Goal: Information Seeking & Learning: Learn about a topic

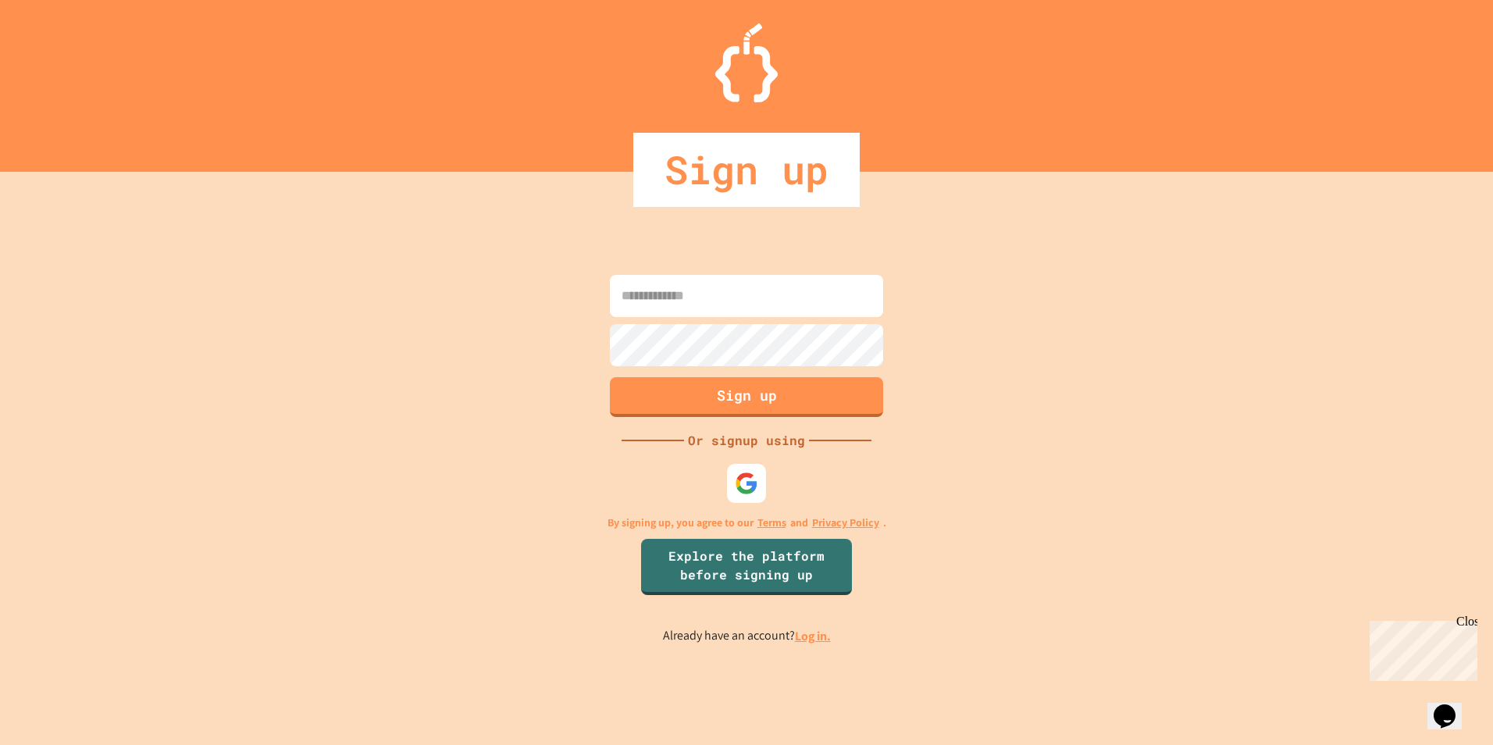
click at [812, 636] on link "Log in." at bounding box center [813, 636] width 36 height 16
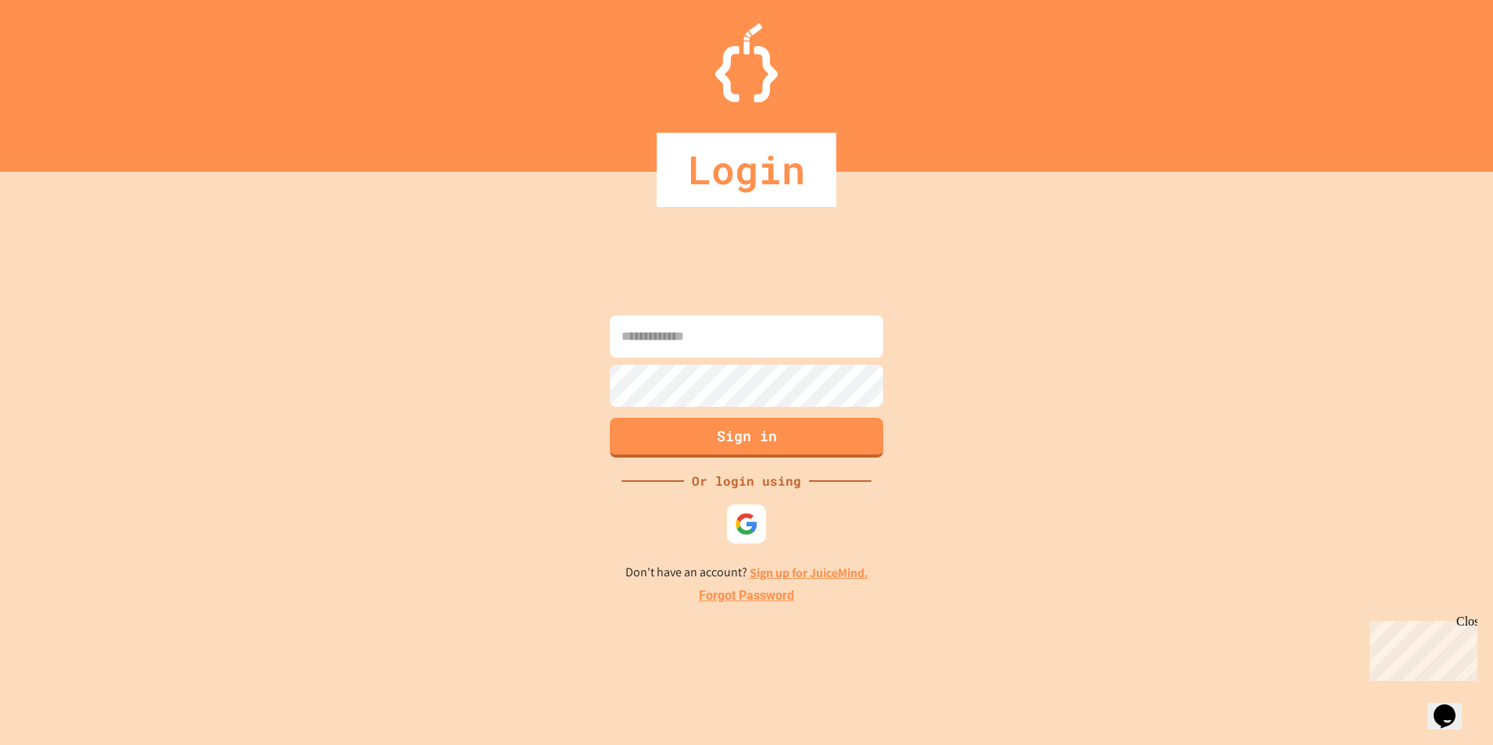
click at [722, 344] on input at bounding box center [746, 336] width 273 height 42
type input "**********"
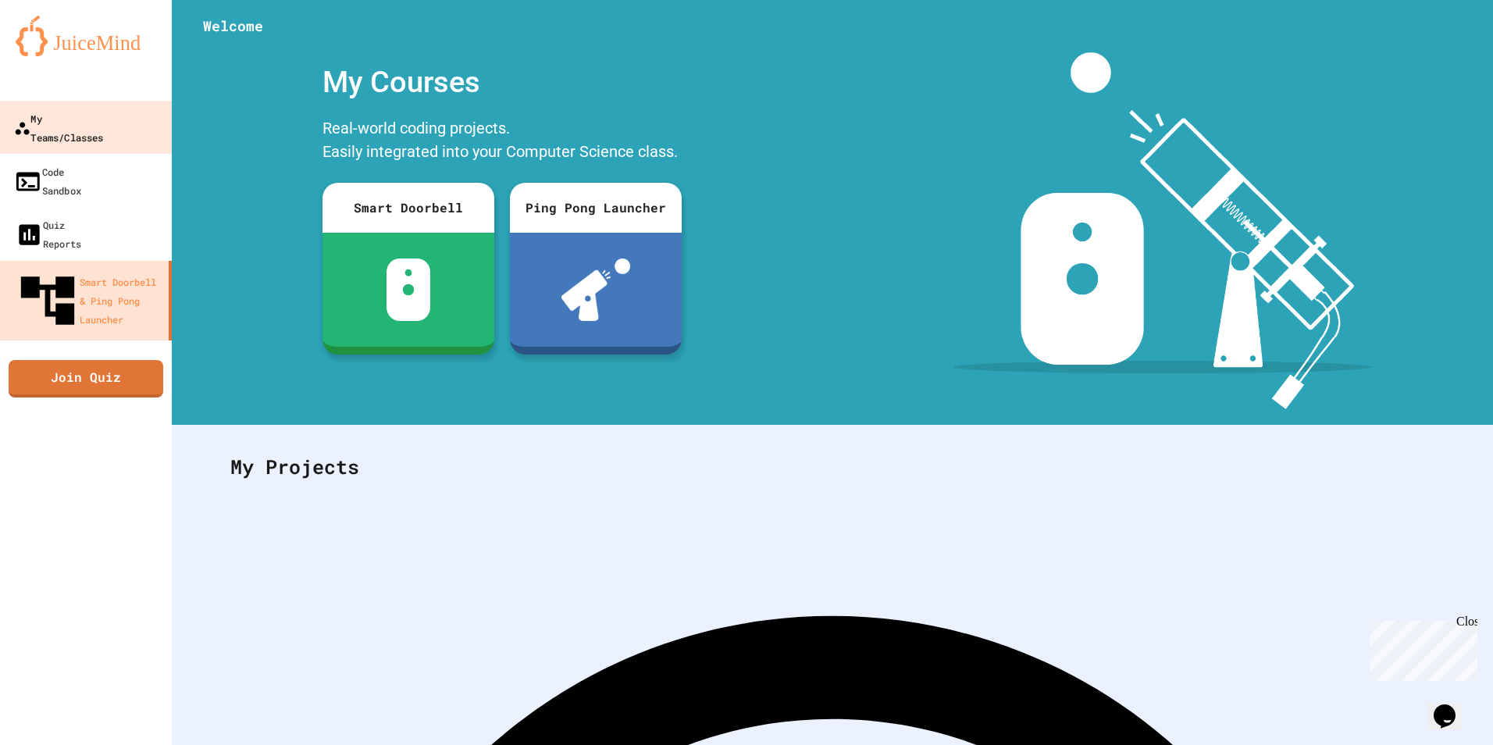
click at [110, 130] on link "My Teams/Classes" at bounding box center [86, 128] width 176 height 55
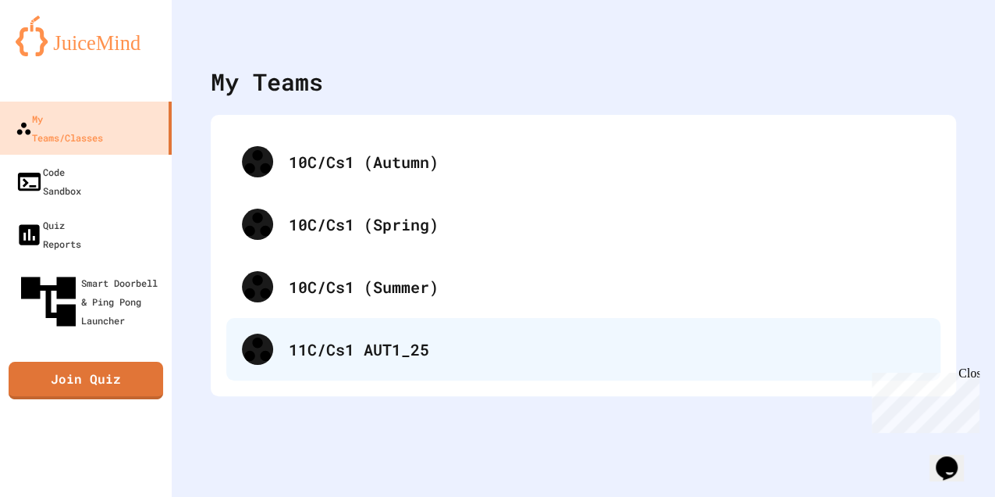
click at [350, 334] on div "11C/Cs1 AUT1_25" at bounding box center [583, 349] width 714 height 62
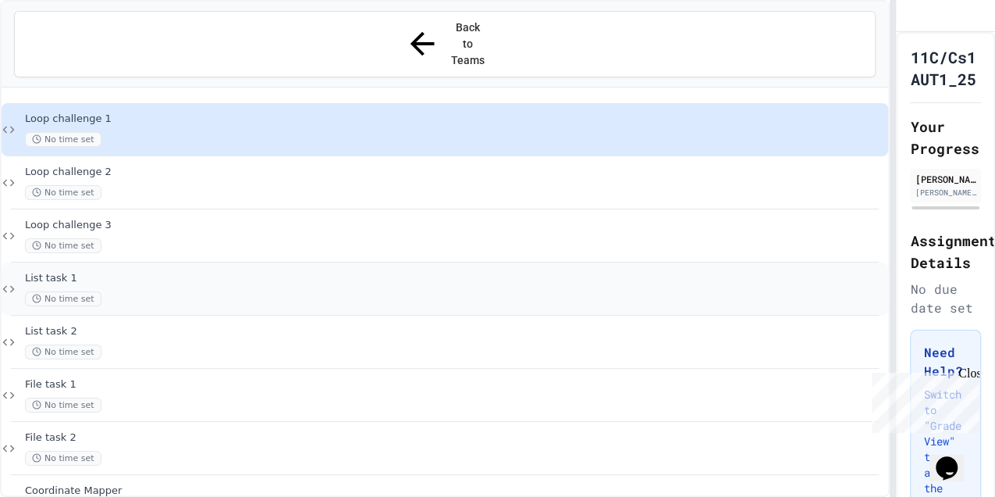
click at [91, 272] on span "List task 1" at bounding box center [455, 278] width 860 height 13
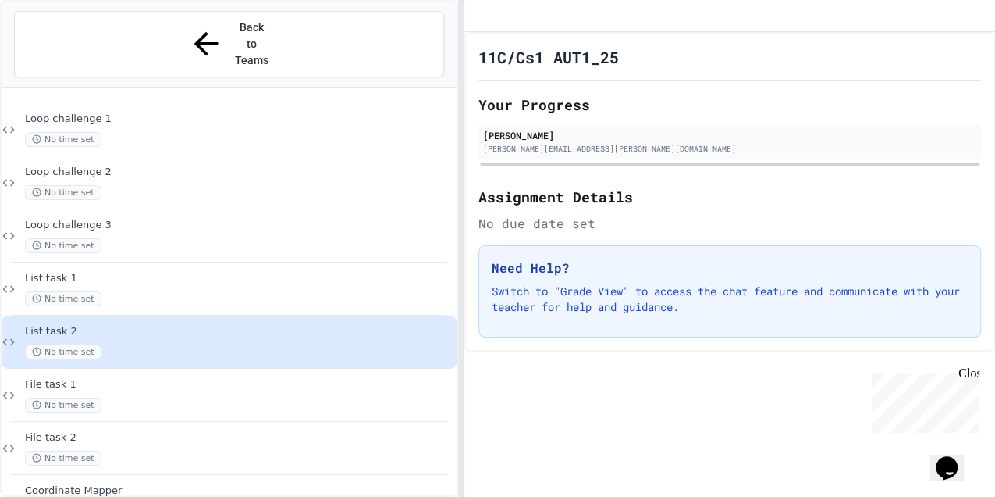
click at [462, 144] on div "**********" at bounding box center [497, 248] width 995 height 497
click at [130, 325] on span "List task 2" at bounding box center [239, 331] width 429 height 13
drag, startPoint x: 995, startPoint y: 16, endPoint x: 610, endPoint y: 39, distance: 385.6
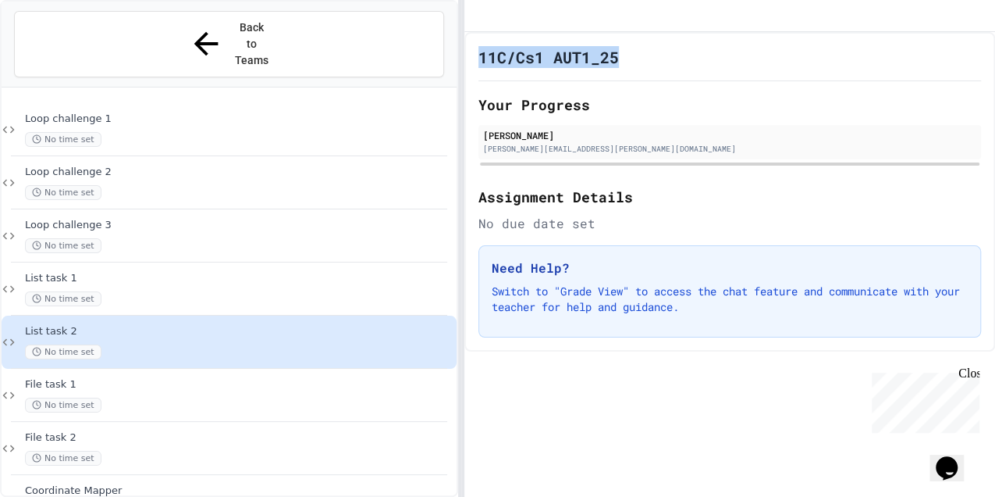
click at [610, 32] on div at bounding box center [730, 16] width 531 height 32
click at [133, 325] on div "List task 2 No time set" at bounding box center [239, 342] width 429 height 34
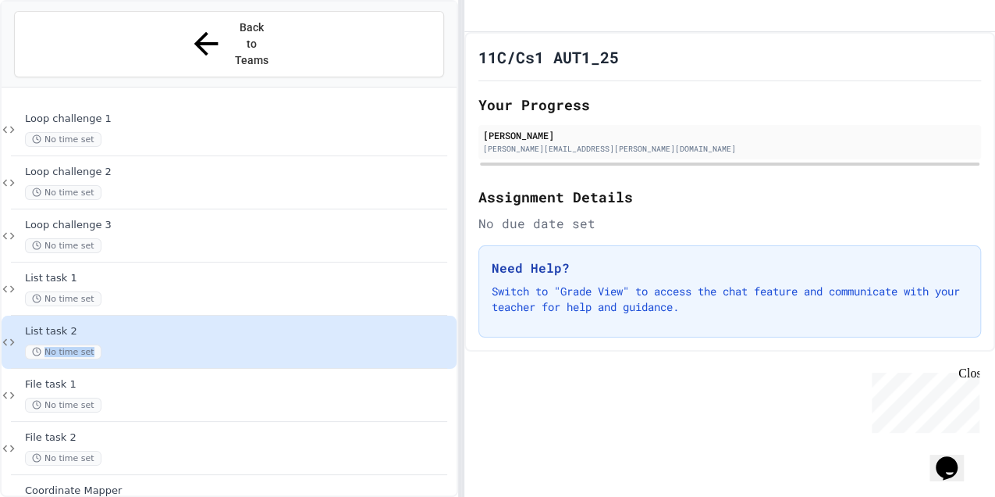
click at [133, 325] on div "List task 2 No time set" at bounding box center [239, 342] width 429 height 34
click at [347, 272] on div "List task 1 No time set" at bounding box center [239, 289] width 429 height 34
click at [963, 372] on div "Close" at bounding box center [969, 376] width 20 height 20
drag, startPoint x: 612, startPoint y: 292, endPoint x: 523, endPoint y: 276, distance: 90.4
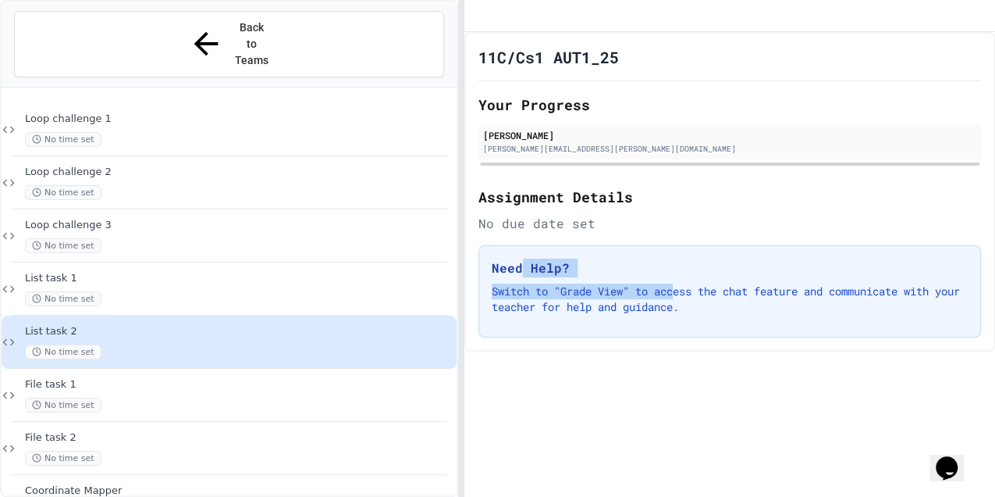
click at [523, 276] on div "Need Help? Switch to "Grade View" to access the chat feature and communicate wi…" at bounding box center [730, 291] width 503 height 92
drag, startPoint x: 523, startPoint y: 276, endPoint x: 718, endPoint y: 217, distance: 203.3
click at [718, 208] on h2 "Assignment Details" at bounding box center [730, 197] width 503 height 22
click at [189, 272] on span "List task 1" at bounding box center [239, 278] width 429 height 13
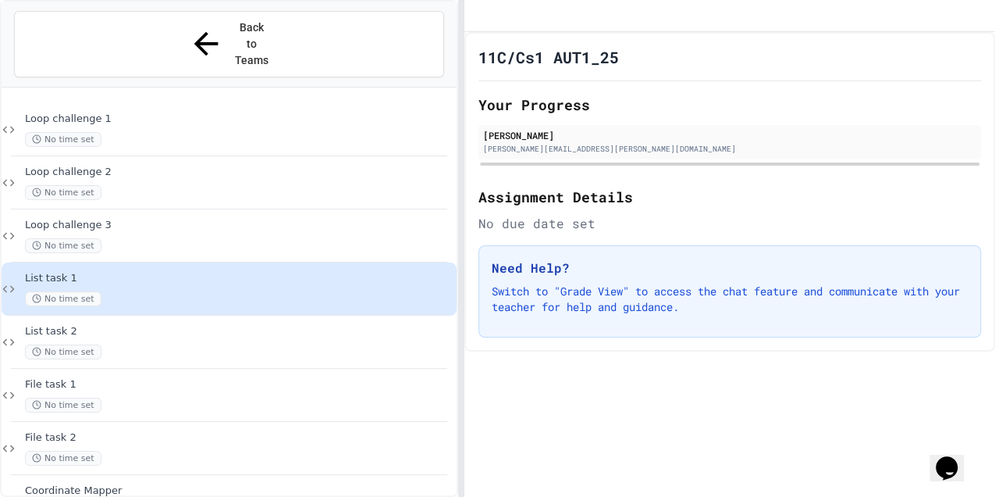
click at [0, 260] on html "We are updating our servers at 9:30PM EST on 9/19/2025. JuiceMind should contin…" at bounding box center [497, 248] width 995 height 497
click at [8, 282] on icon at bounding box center [9, 289] width 14 height 14
click at [11, 282] on icon at bounding box center [9, 289] width 14 height 14
click at [14, 212] on div "Loop challenge 3 No time set" at bounding box center [229, 235] width 455 height 53
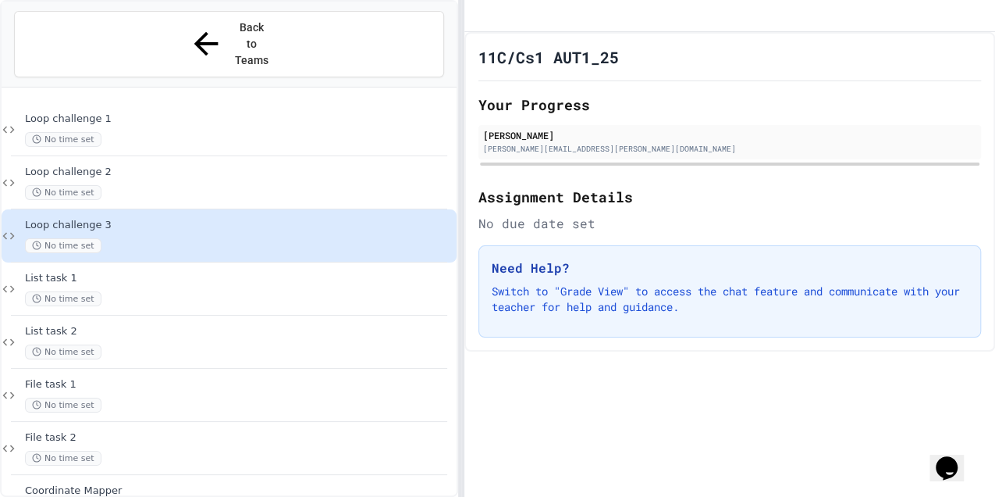
click at [72, 451] on span "No time set" at bounding box center [63, 458] width 77 height 15
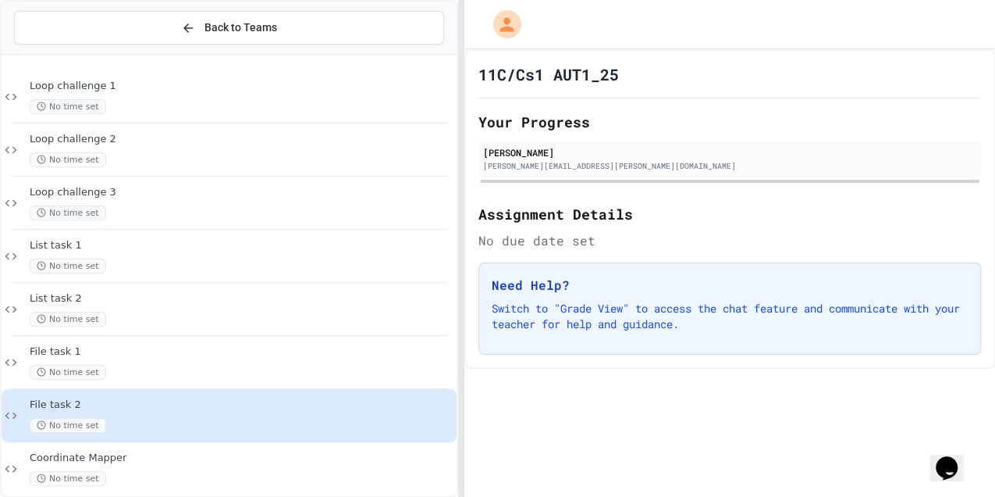
click at [207, 217] on div "No time set" at bounding box center [242, 212] width 424 height 15
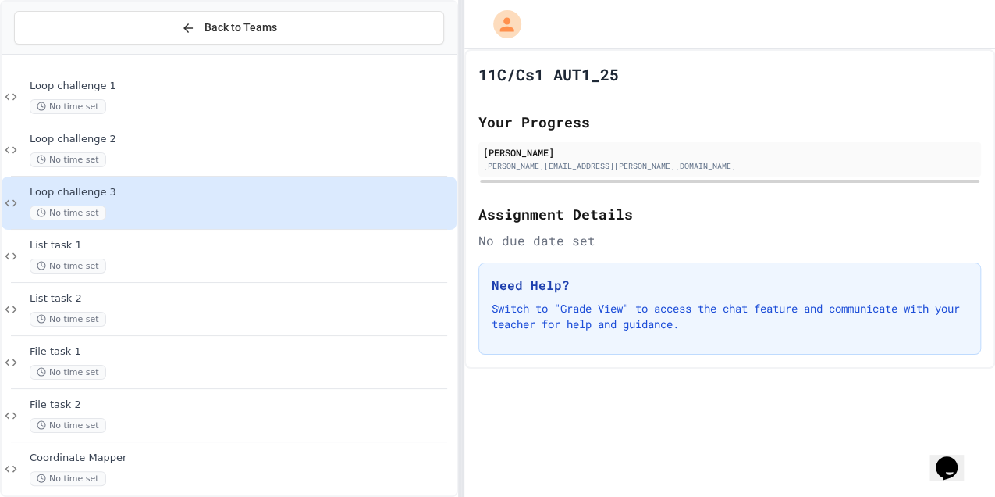
click at [182, 298] on span "List task 2" at bounding box center [242, 298] width 424 height 13
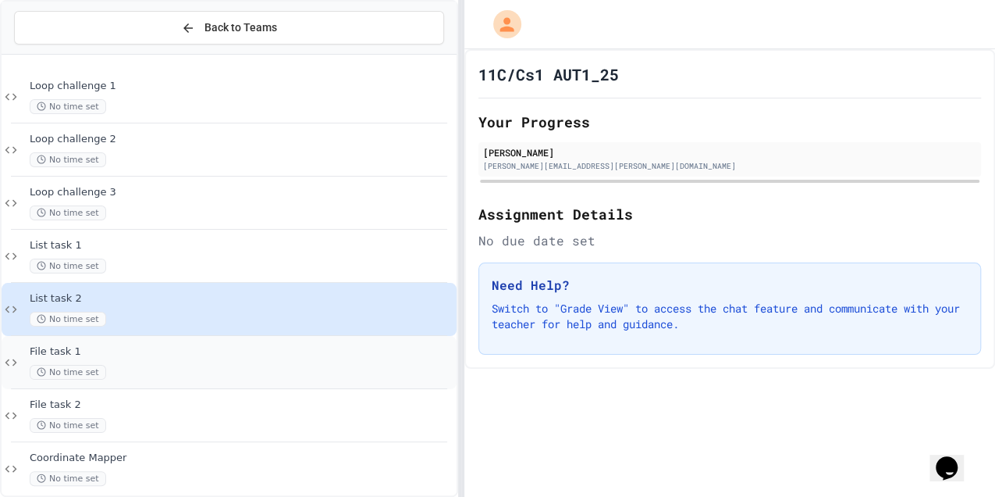
click at [219, 354] on span "File task 1" at bounding box center [242, 351] width 424 height 13
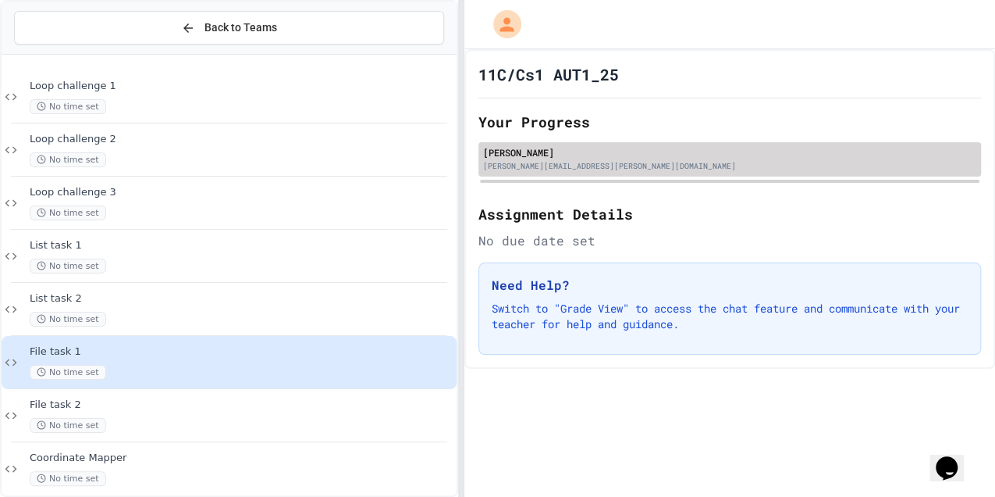
click at [523, 161] on div "[PERSON_NAME][EMAIL_ADDRESS][PERSON_NAME][DOMAIN_NAME]" at bounding box center [729, 166] width 493 height 12
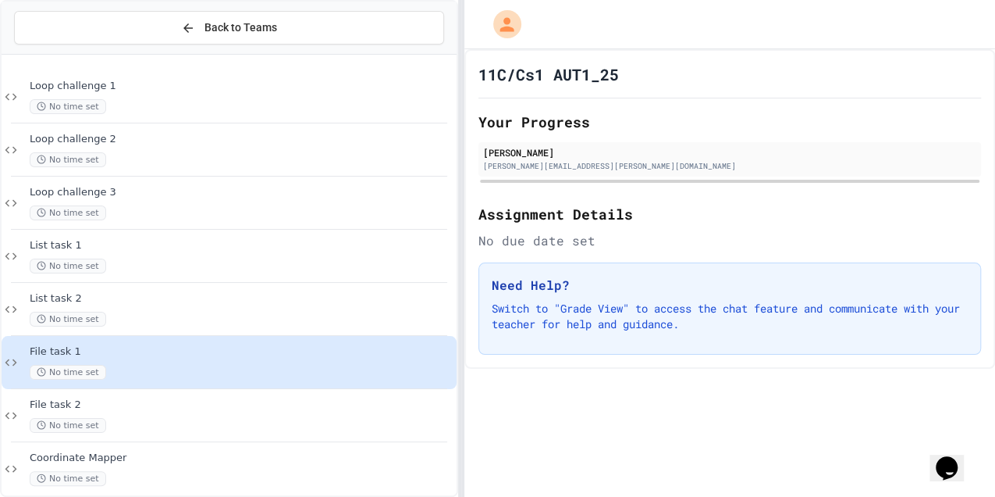
click at [579, 141] on div "Your Progress [PERSON_NAME] [PERSON_NAME][EMAIL_ADDRESS][PERSON_NAME][DOMAIN_NA…" at bounding box center [730, 147] width 503 height 73
click at [579, 141] on div "Your Progress Rupert Gregson rupert.gregson@kevigs.lincs.sch.uk" at bounding box center [730, 147] width 503 height 73
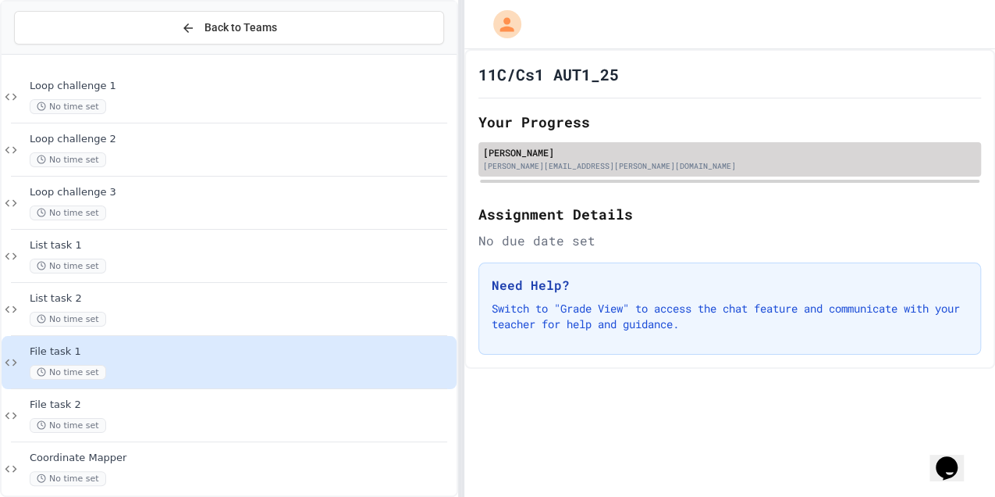
click at [582, 144] on div "Rupert Gregson rupert.gregson@kevigs.lincs.sch.uk" at bounding box center [730, 159] width 503 height 34
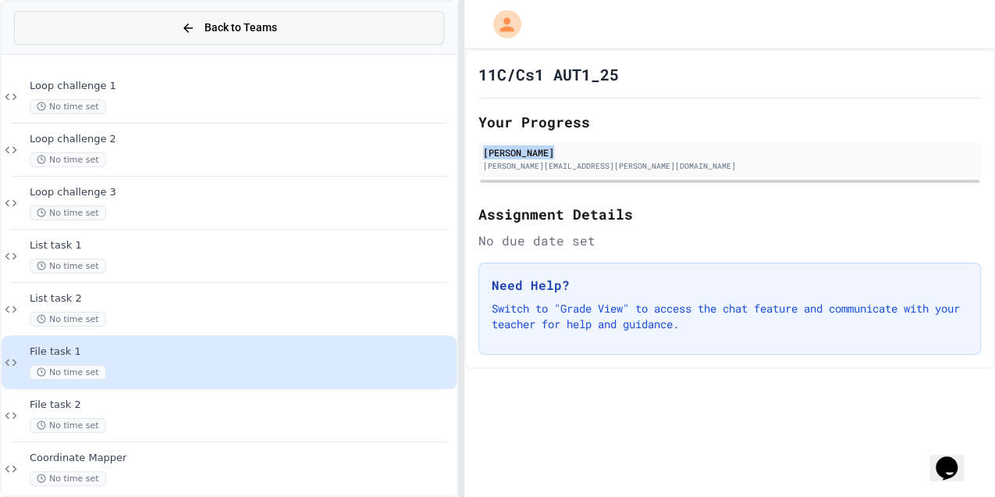
click at [268, 39] on button "Back to Teams" at bounding box center [229, 28] width 430 height 34
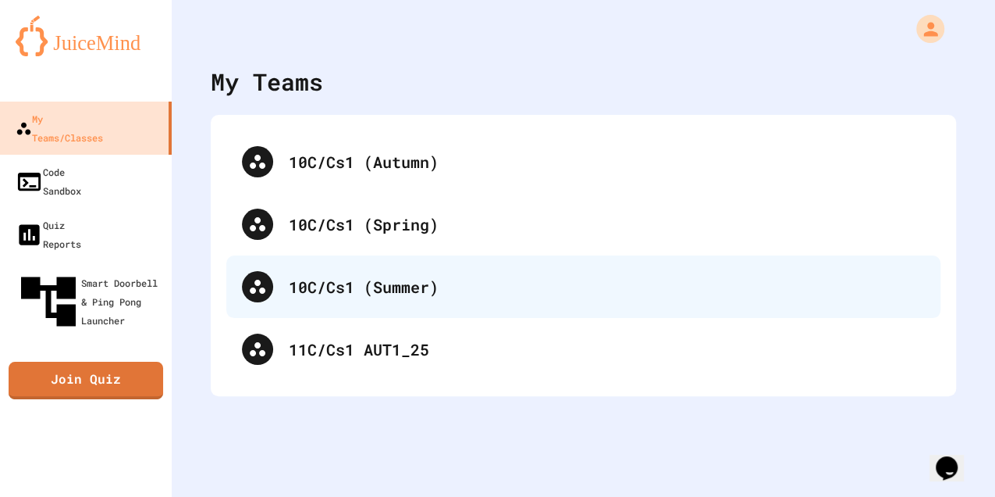
click at [454, 315] on div "10C/Cs1 (Summer)" at bounding box center [583, 286] width 714 height 62
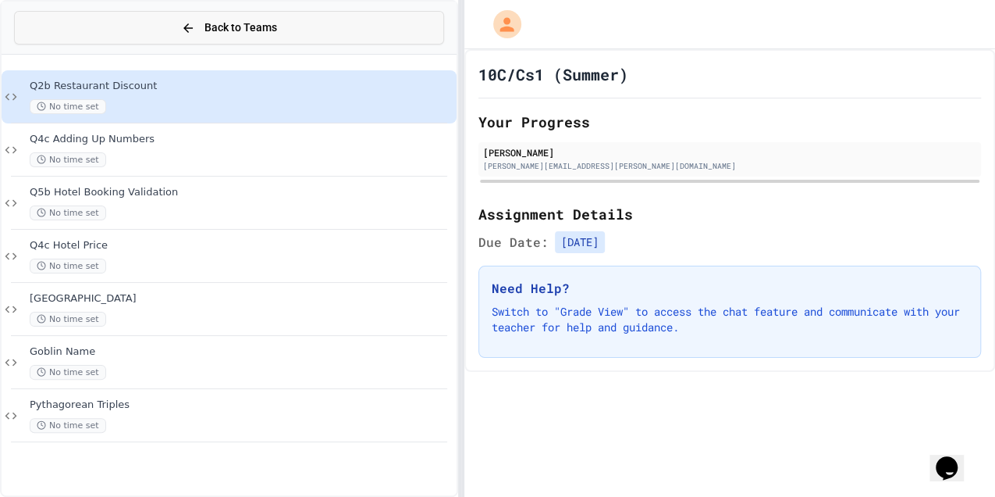
click at [59, 15] on button "Back to Teams" at bounding box center [229, 28] width 430 height 34
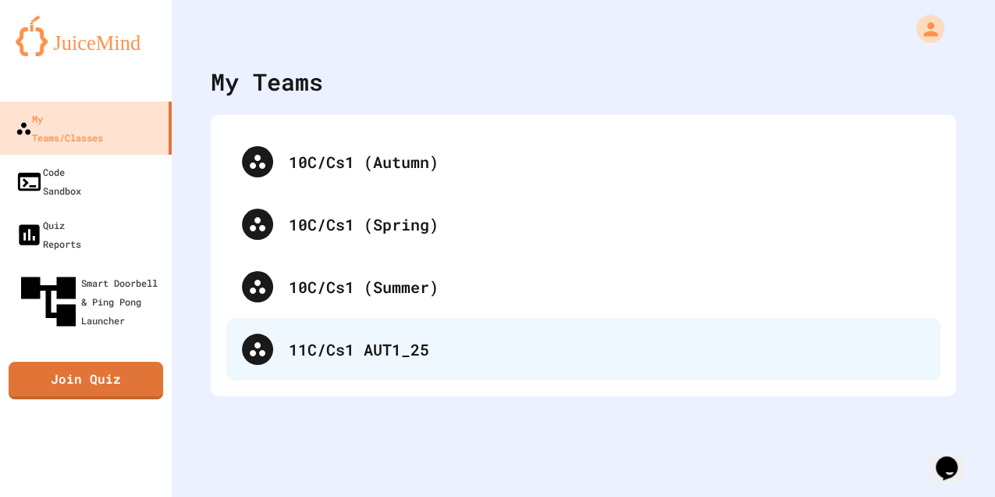
click at [308, 353] on div "11C/Cs1 AUT1_25" at bounding box center [607, 348] width 636 height 23
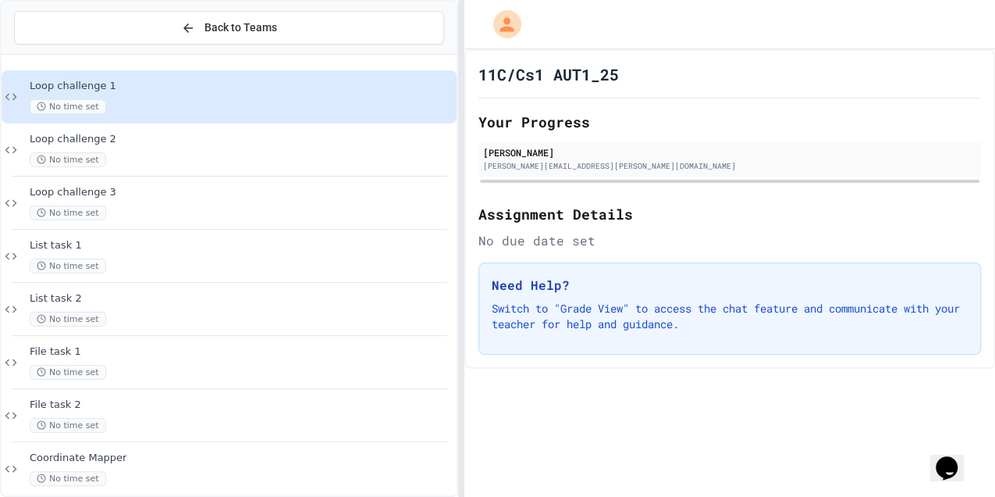
click at [642, 322] on p "Switch to "Grade View" to access the chat feature and communicate with your tea…" at bounding box center [730, 316] width 476 height 31
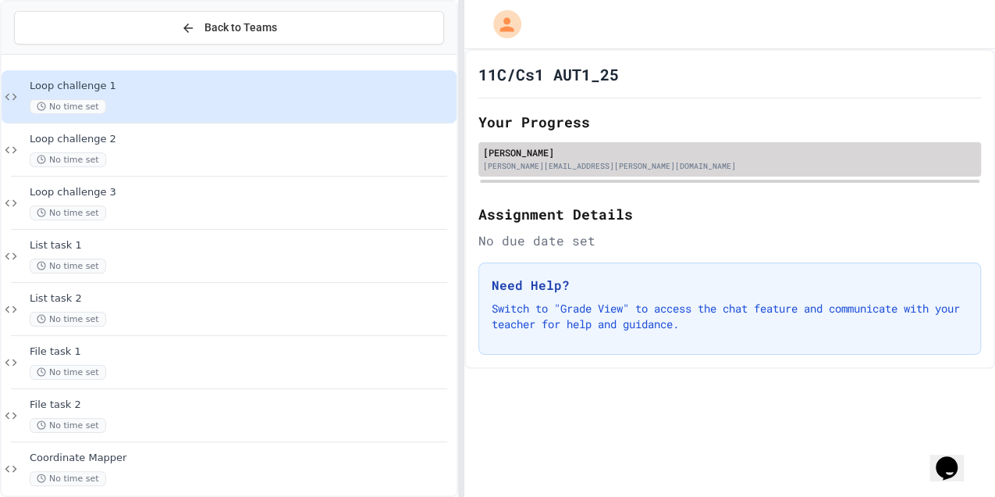
click at [613, 150] on div "[PERSON_NAME]" at bounding box center [729, 152] width 493 height 14
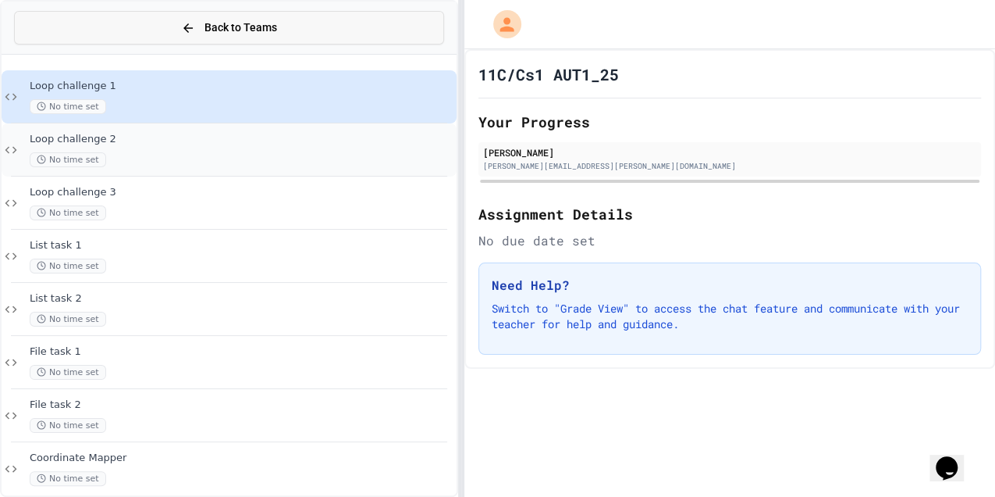
click at [254, 158] on div "No time set" at bounding box center [242, 159] width 424 height 15
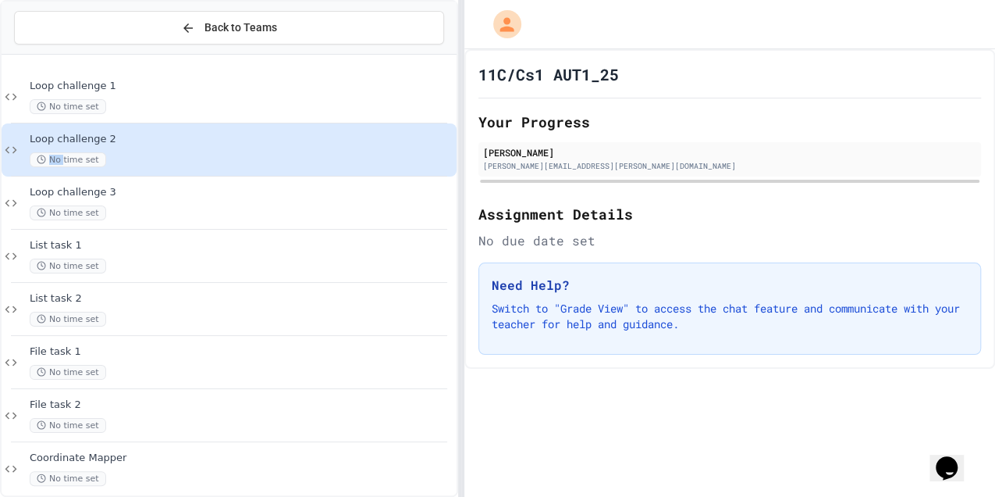
click at [254, 158] on div "No time set" at bounding box center [242, 159] width 424 height 15
click at [249, 156] on div "No time set" at bounding box center [242, 159] width 424 height 15
click at [248, 155] on div "No time set" at bounding box center [242, 159] width 424 height 15
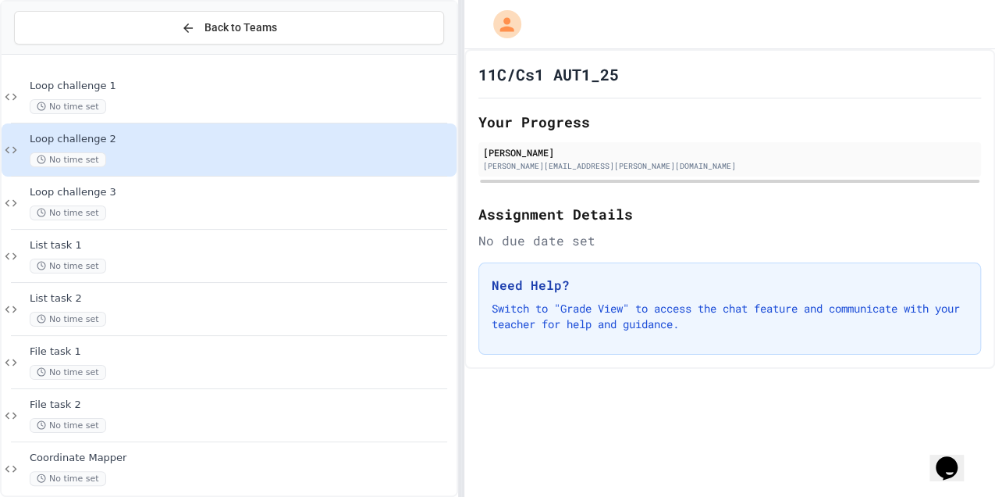
click at [248, 155] on div "No time set" at bounding box center [242, 159] width 424 height 15
click at [158, 153] on div "No time set" at bounding box center [242, 159] width 424 height 15
click at [170, 89] on span "Loop challenge 1" at bounding box center [242, 86] width 424 height 13
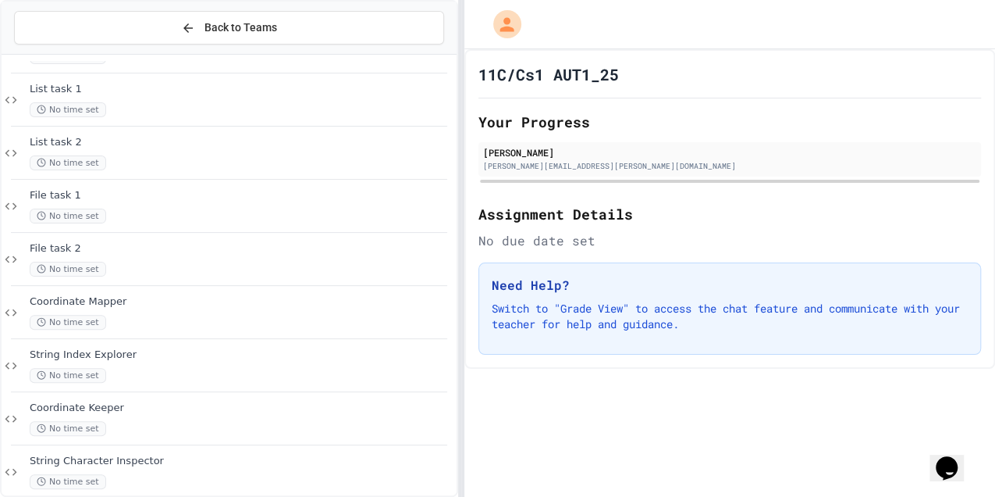
scroll to position [260, 0]
click at [155, 264] on div "No time set" at bounding box center [242, 271] width 424 height 15
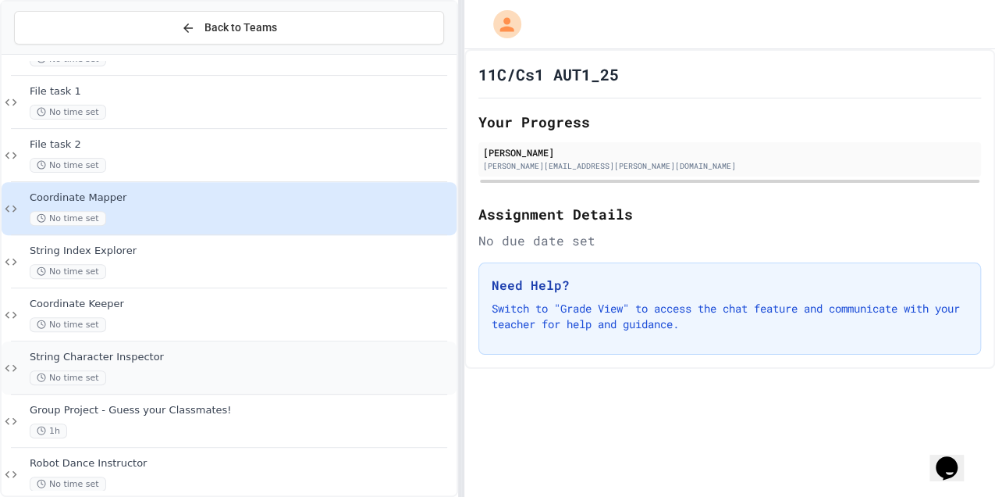
click at [209, 388] on div "String Character Inspector No time set" at bounding box center [229, 367] width 455 height 53
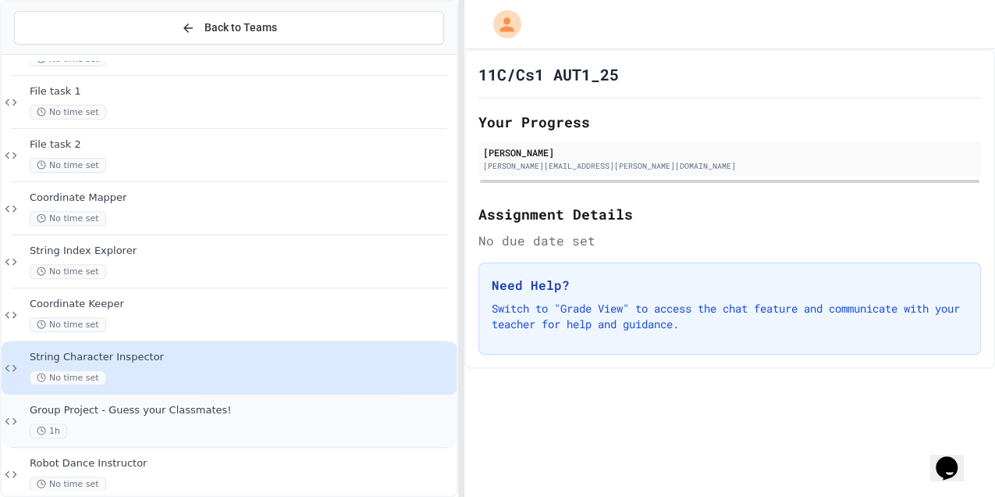
click at [233, 420] on div "Group Project - Guess your Classmates! 1h" at bounding box center [242, 421] width 424 height 34
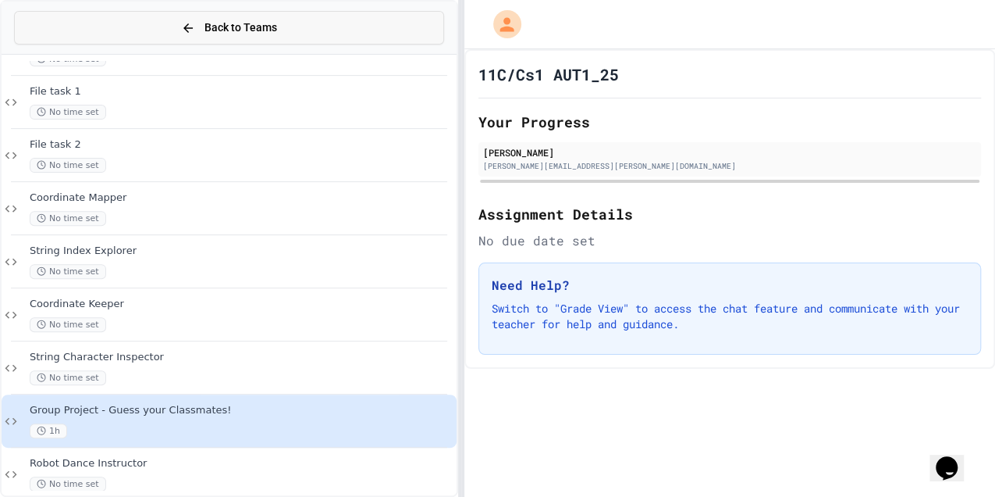
click at [94, 28] on button "Back to Teams" at bounding box center [229, 28] width 430 height 34
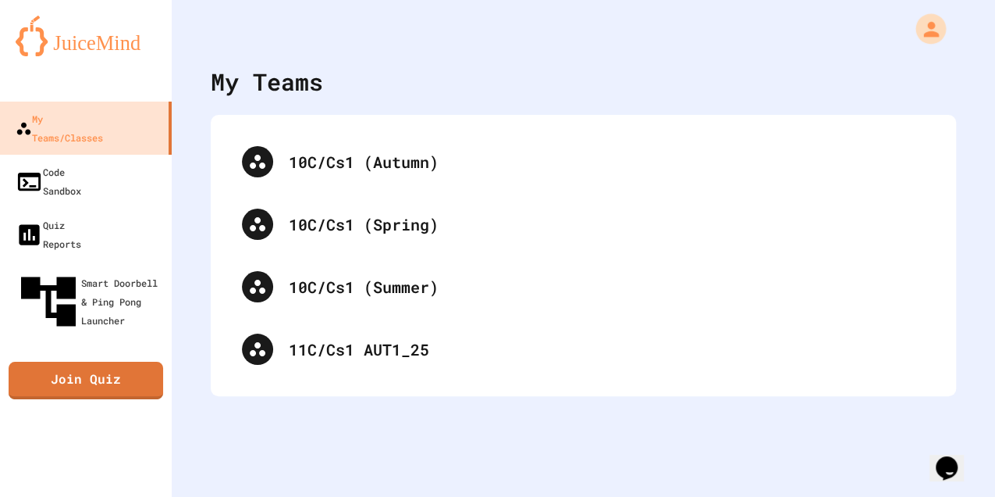
click at [928, 32] on icon "My Account" at bounding box center [931, 28] width 15 height 15
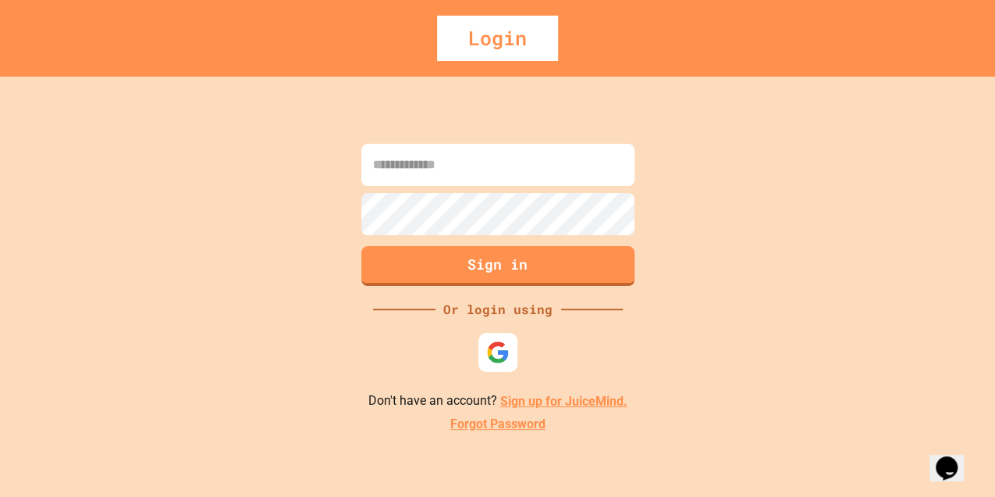
click at [529, 185] on input at bounding box center [497, 165] width 273 height 42
type input "**********"
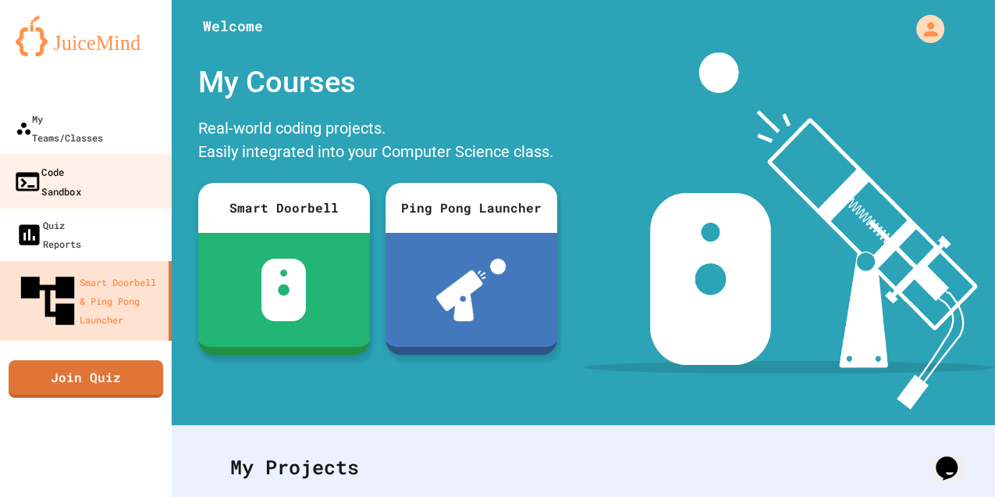
click at [105, 154] on link "Code Sandbox" at bounding box center [86, 181] width 177 height 55
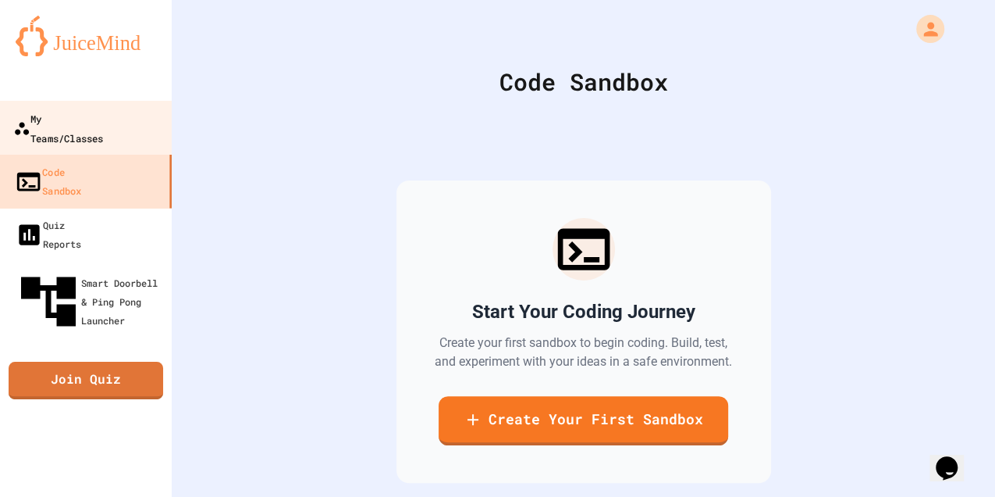
click at [103, 123] on div "My Teams/Classes" at bounding box center [58, 128] width 90 height 38
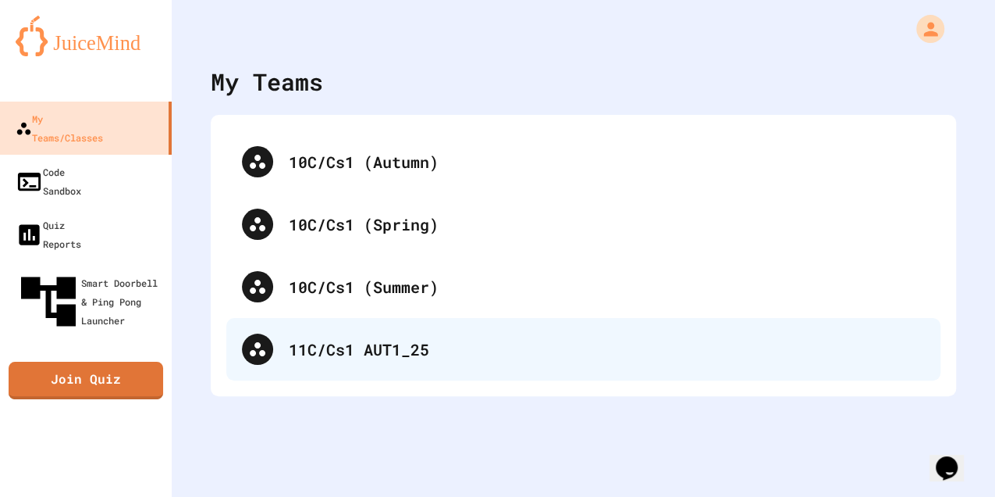
click at [313, 339] on div "11C/Cs1 AUT1_25" at bounding box center [607, 348] width 636 height 23
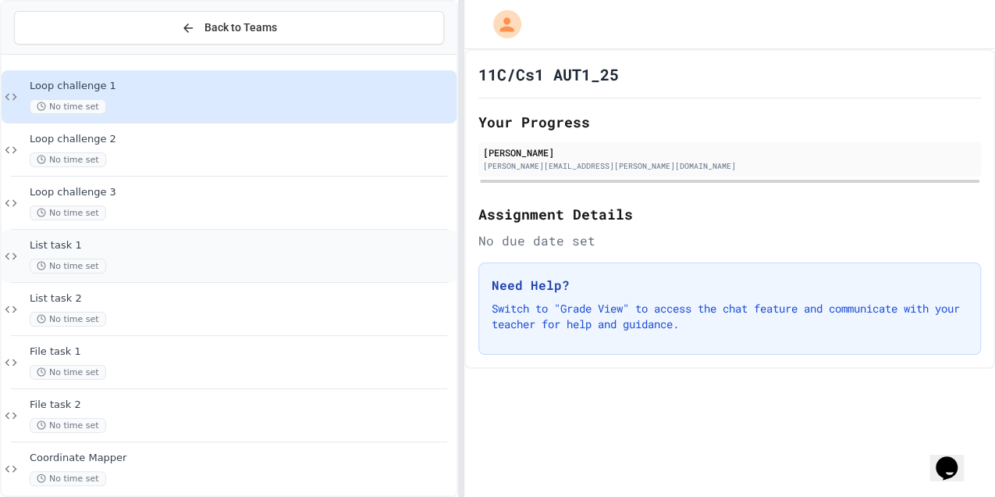
click at [292, 251] on div "List task 1 No time set" at bounding box center [242, 256] width 424 height 34
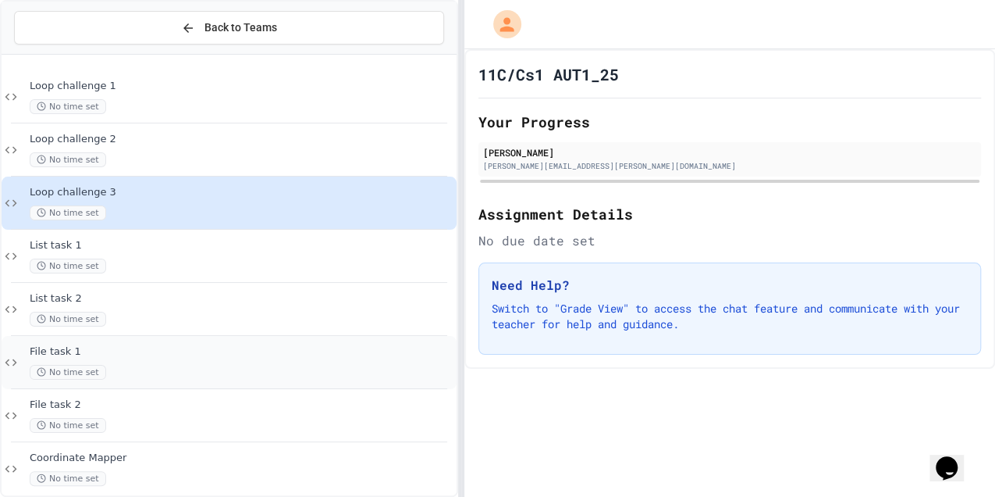
click at [132, 362] on div "File task 1 No time set" at bounding box center [242, 362] width 424 height 34
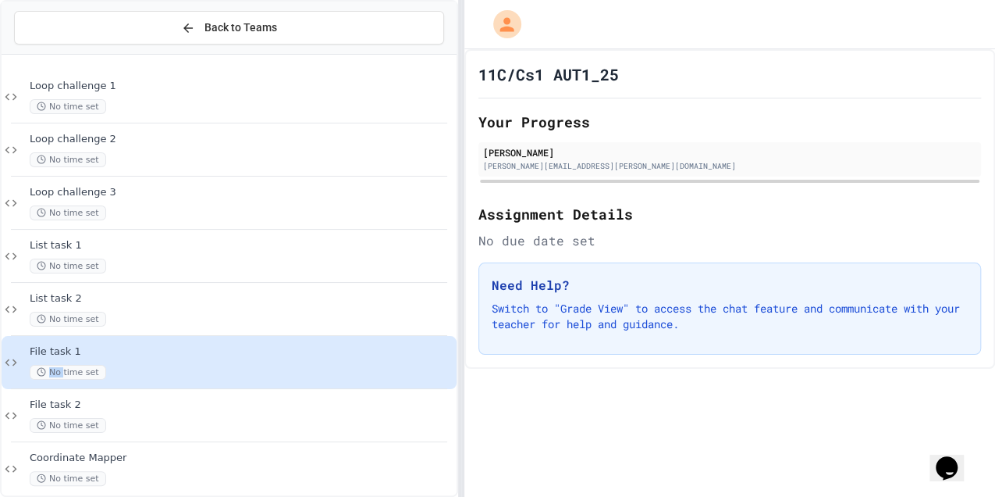
click at [132, 362] on div "File task 1 No time set" at bounding box center [242, 362] width 424 height 34
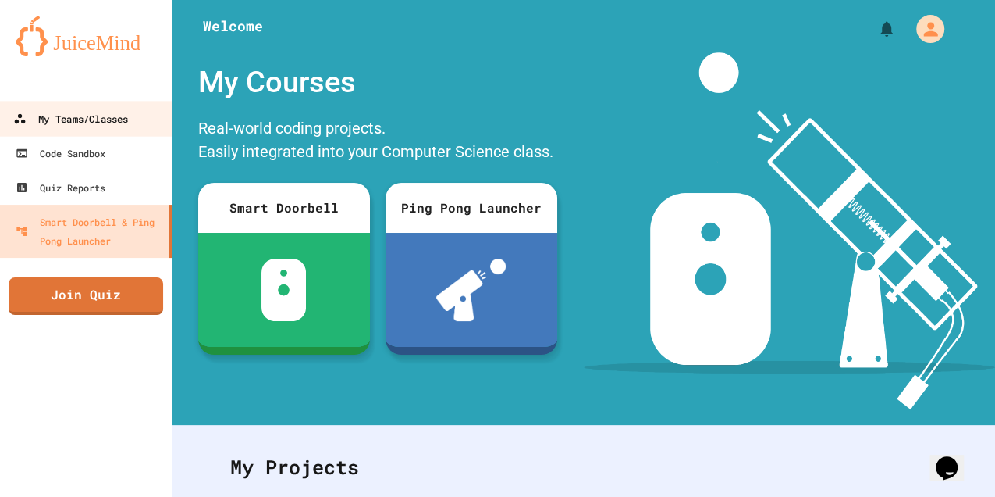
click at [136, 102] on link "My Teams/Classes" at bounding box center [86, 118] width 177 height 35
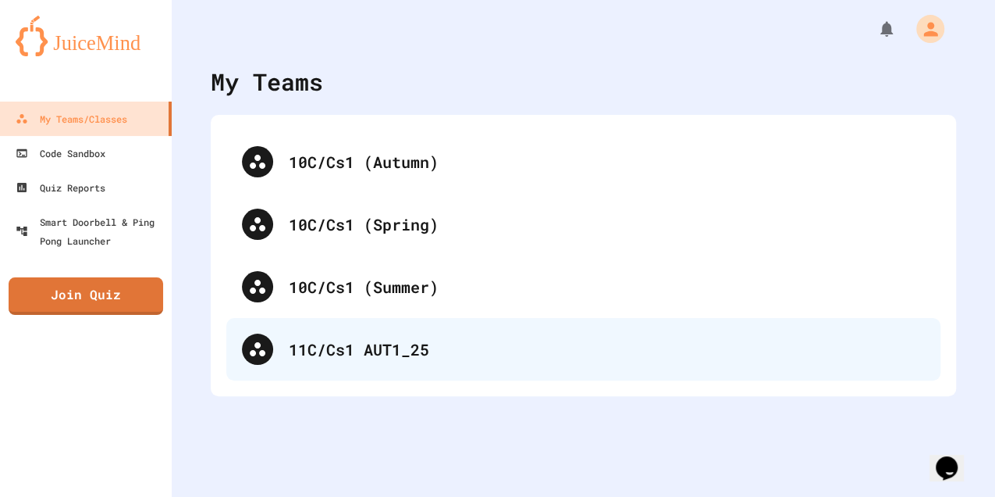
click at [294, 326] on div "11C/Cs1 AUT1_25" at bounding box center [583, 349] width 714 height 62
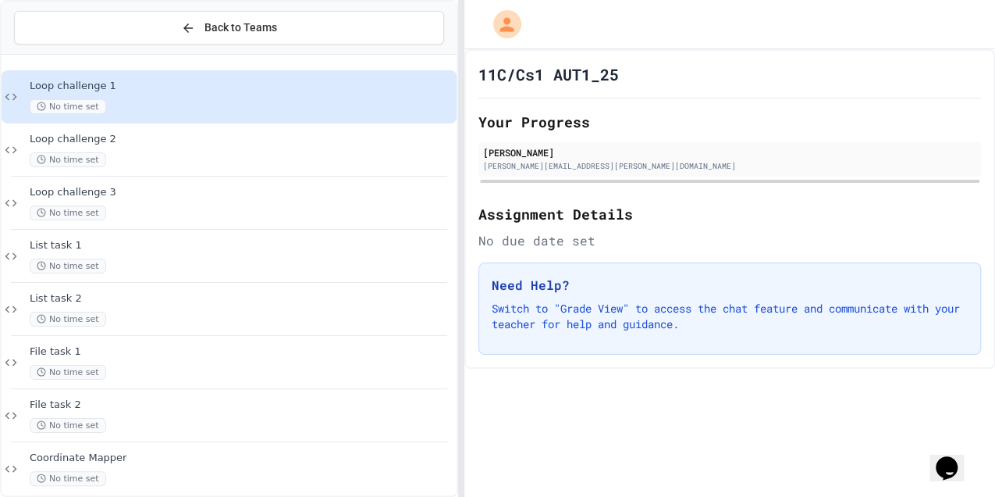
click at [287, 251] on div "List task 1 No time set" at bounding box center [242, 256] width 424 height 34
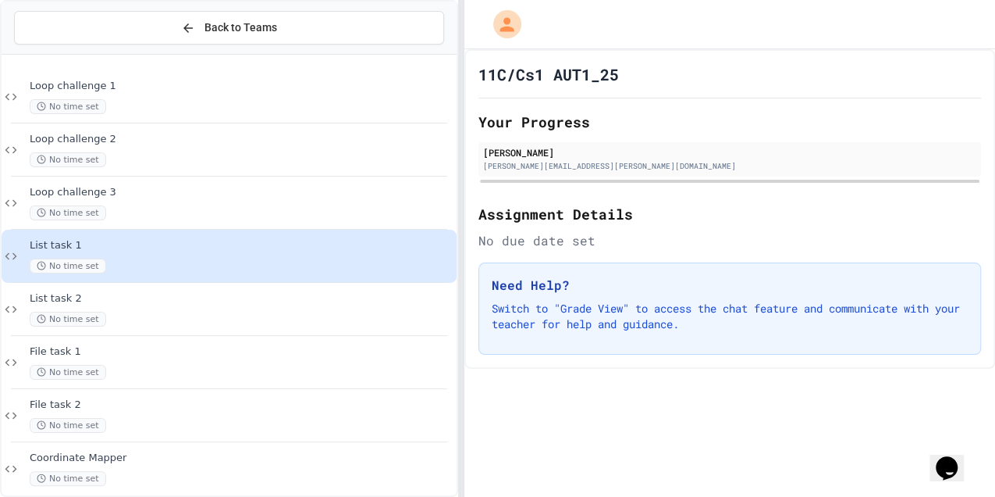
click at [287, 251] on div "List task 1 No time set" at bounding box center [242, 256] width 424 height 34
click at [284, 300] on span "List task 2" at bounding box center [242, 298] width 424 height 13
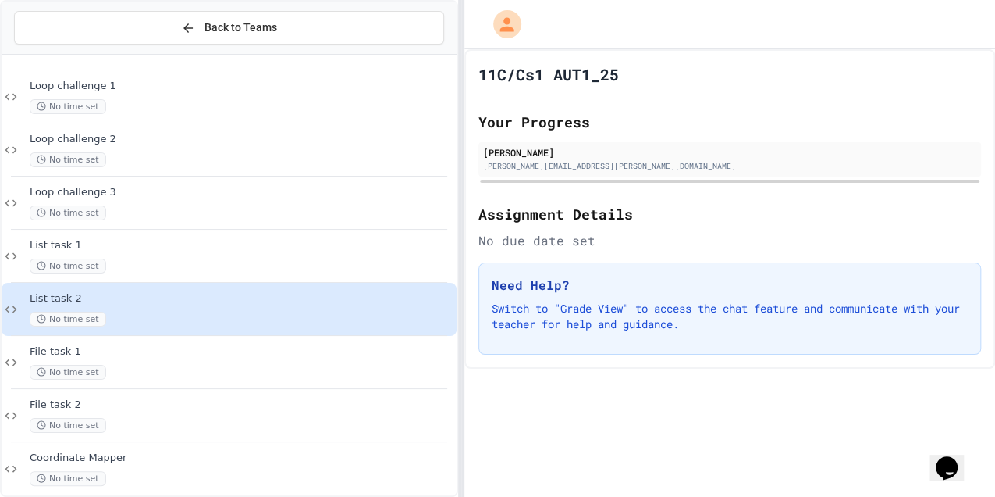
click at [291, 348] on span "File task 1" at bounding box center [242, 351] width 424 height 13
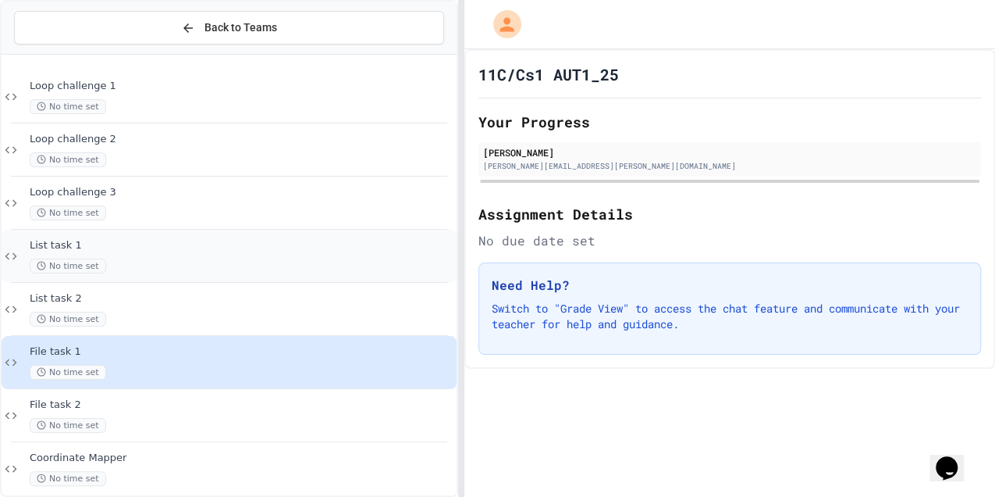
click at [290, 249] on span "List task 1" at bounding box center [242, 245] width 424 height 13
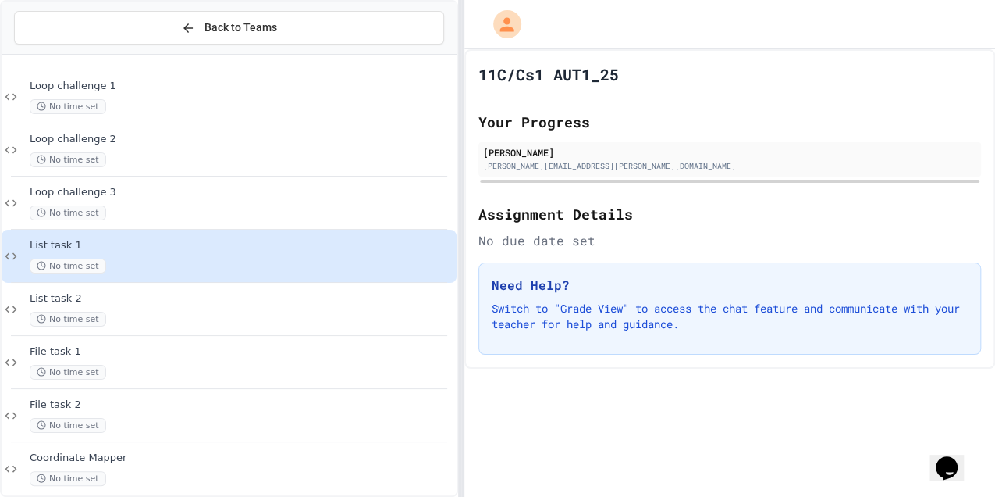
scroll to position [104, 0]
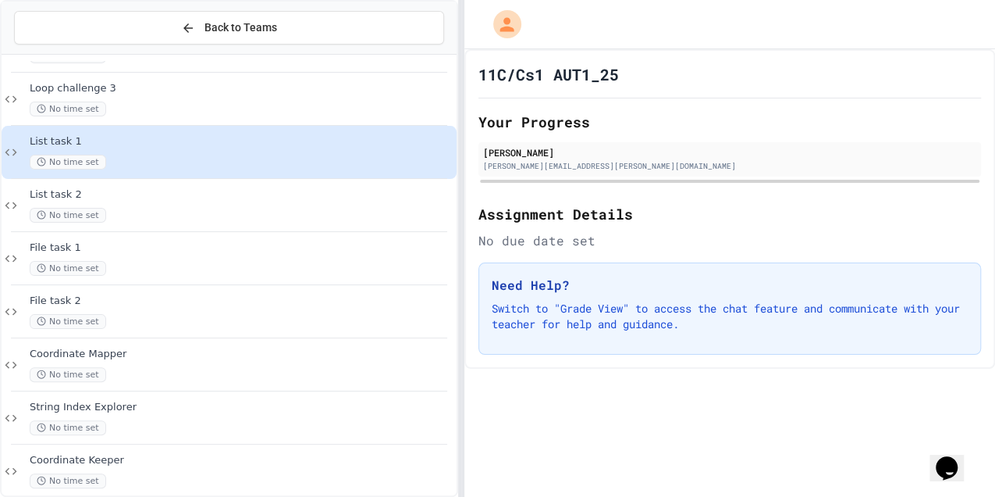
click at [261, 416] on div "Loop challenge 1 No time set Loop challenge 2 No time set Loop challenge 3 No t…" at bounding box center [229, 275] width 455 height 429
click at [255, 452] on div "Coordinate Keeper No time set" at bounding box center [229, 470] width 455 height 53
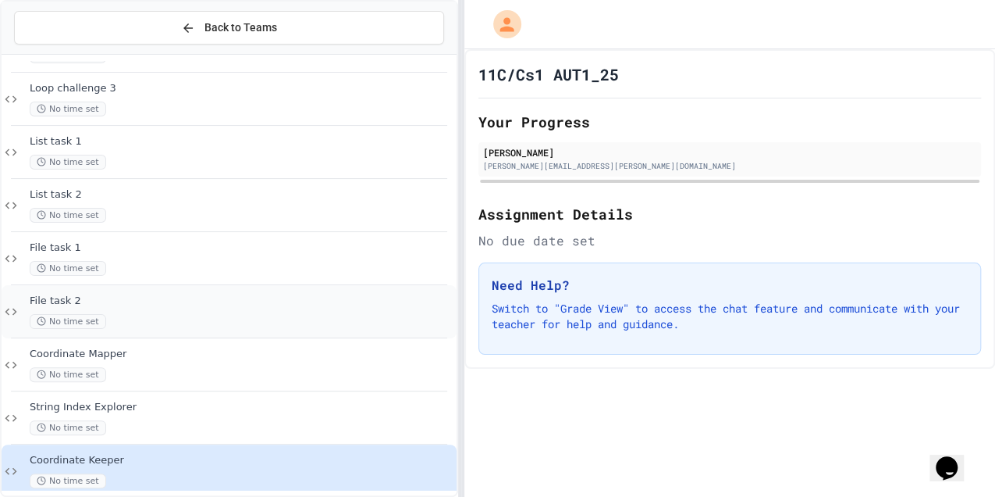
click at [294, 324] on div "No time set" at bounding box center [242, 321] width 424 height 15
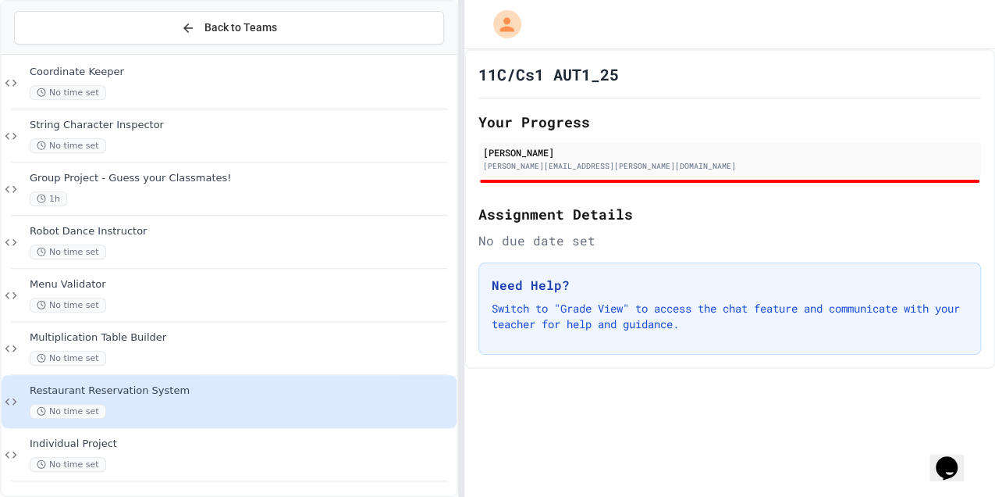
click at [267, 457] on div "No time set" at bounding box center [242, 464] width 424 height 15
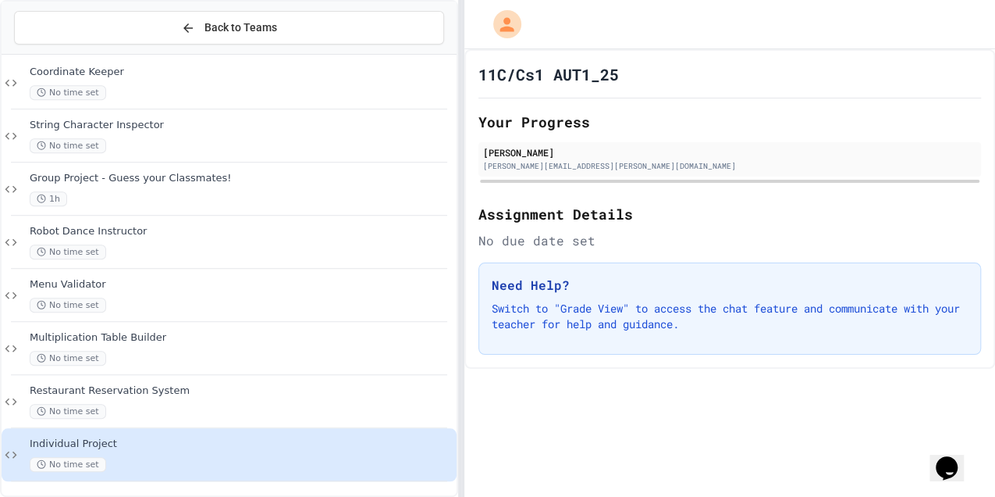
scroll to position [474, 0]
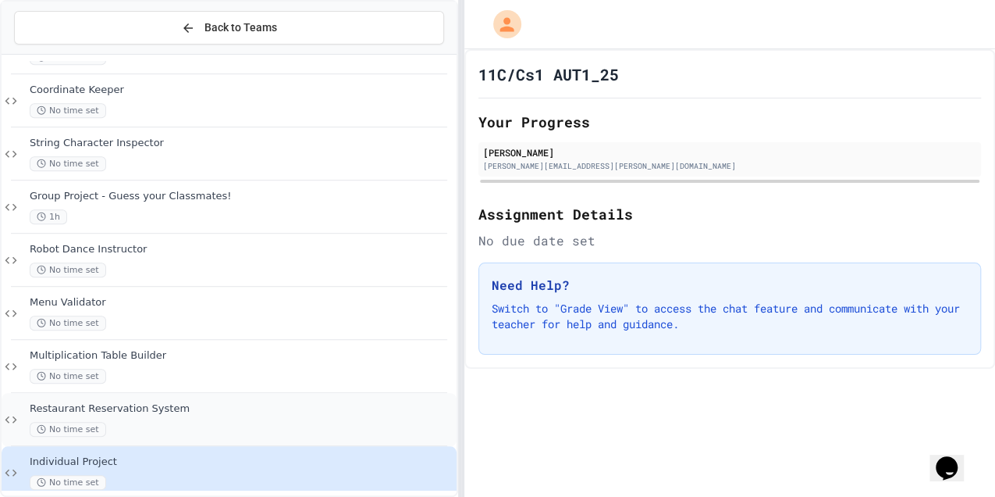
click at [244, 414] on span "Restaurant Reservation System" at bounding box center [242, 408] width 424 height 13
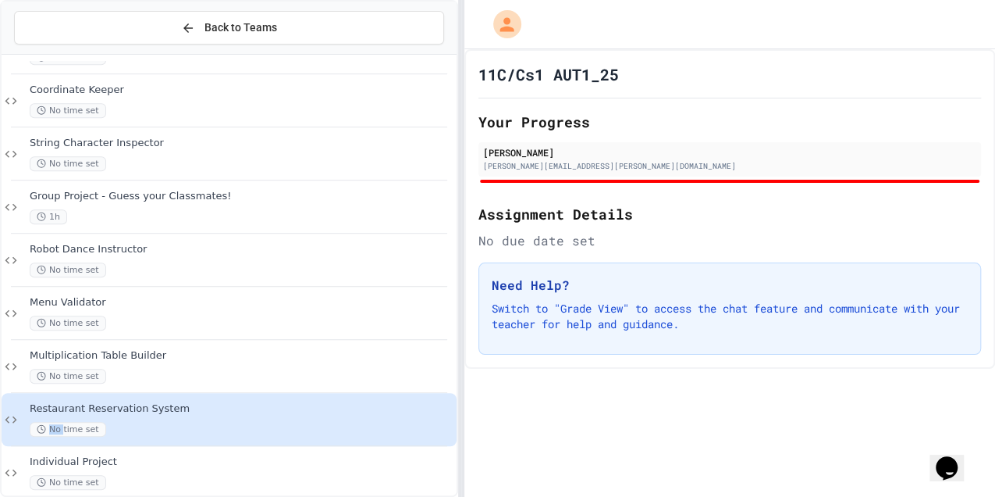
click at [175, 419] on div "Restaurant Reservation System No time set" at bounding box center [242, 419] width 424 height 34
click at [290, 42] on button "Back to Teams" at bounding box center [229, 28] width 430 height 34
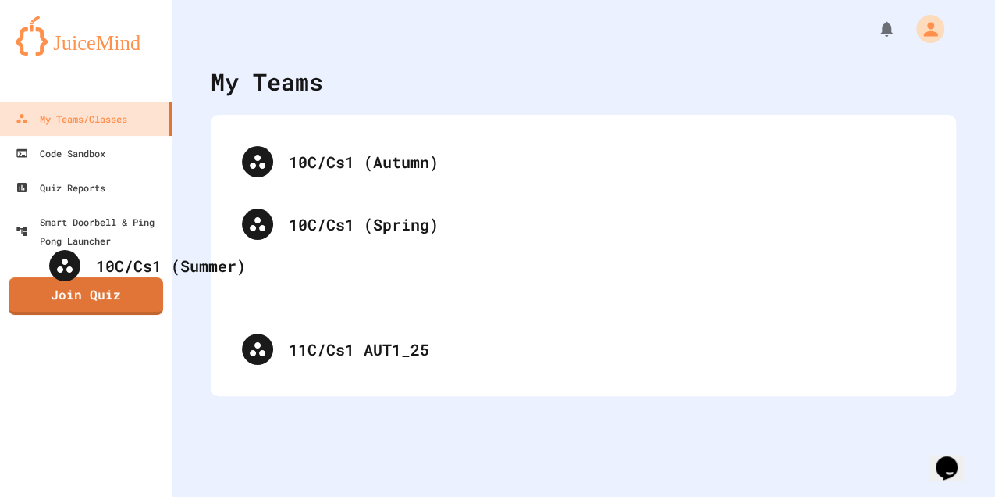
drag, startPoint x: 310, startPoint y: 285, endPoint x: 331, endPoint y: 264, distance: 29.8
click at [322, 264] on div "10C/Cs1 (Autumn) 10C/Cs1 (Spring) 10C/Cs1 (Summer) 11C/Cs1 AUT1_25" at bounding box center [583, 255] width 714 height 250
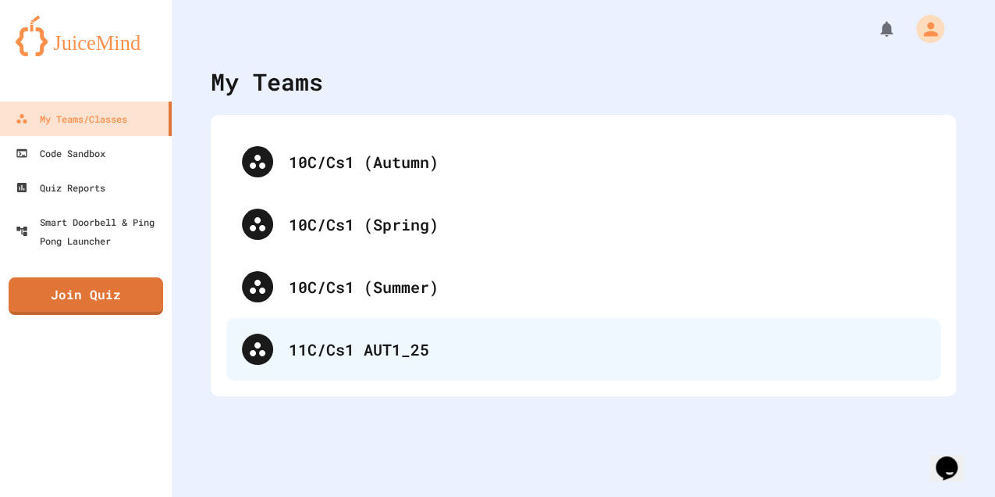
click at [339, 365] on div "11C/Cs1 AUT1_25" at bounding box center [583, 349] width 714 height 62
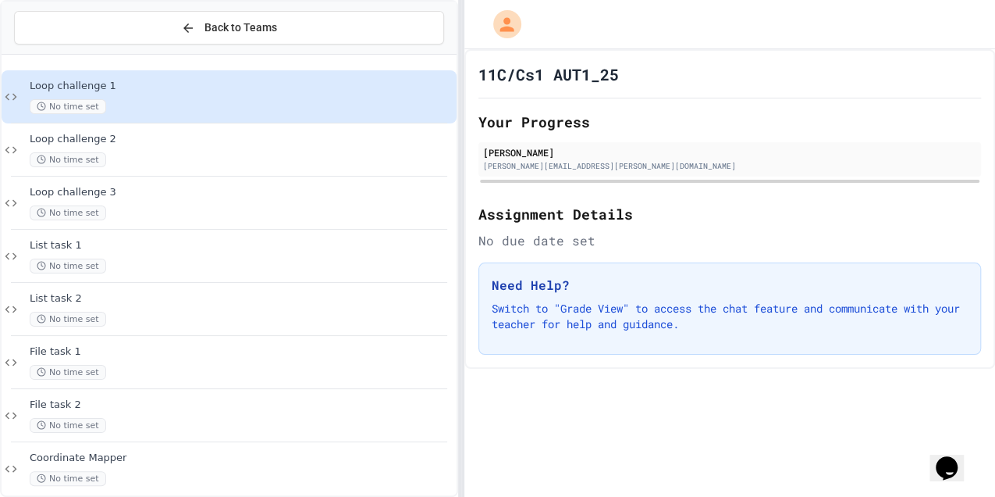
click at [523, 65] on h1 "11C/Cs1 AUT1_25" at bounding box center [549, 74] width 141 height 22
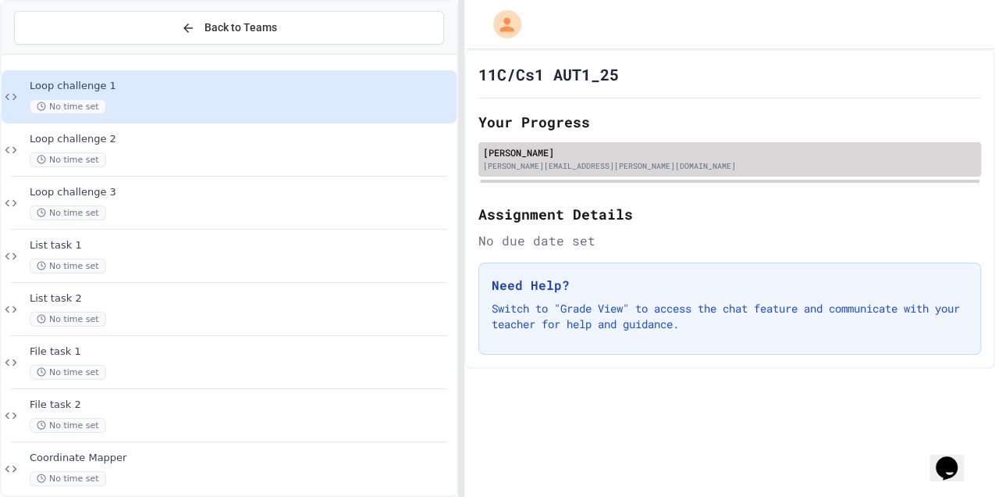
click at [594, 152] on div "[PERSON_NAME]" at bounding box center [729, 152] width 493 height 14
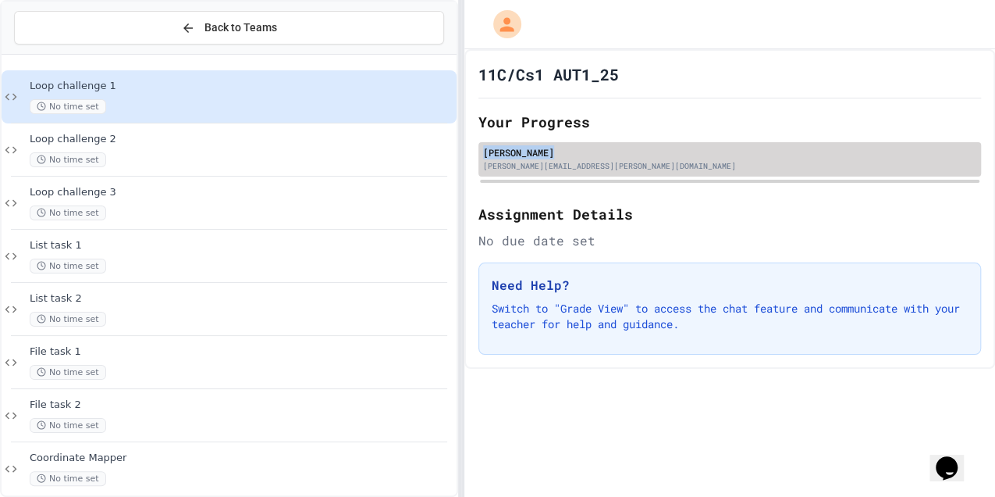
click at [594, 152] on div "[PERSON_NAME]" at bounding box center [729, 152] width 493 height 14
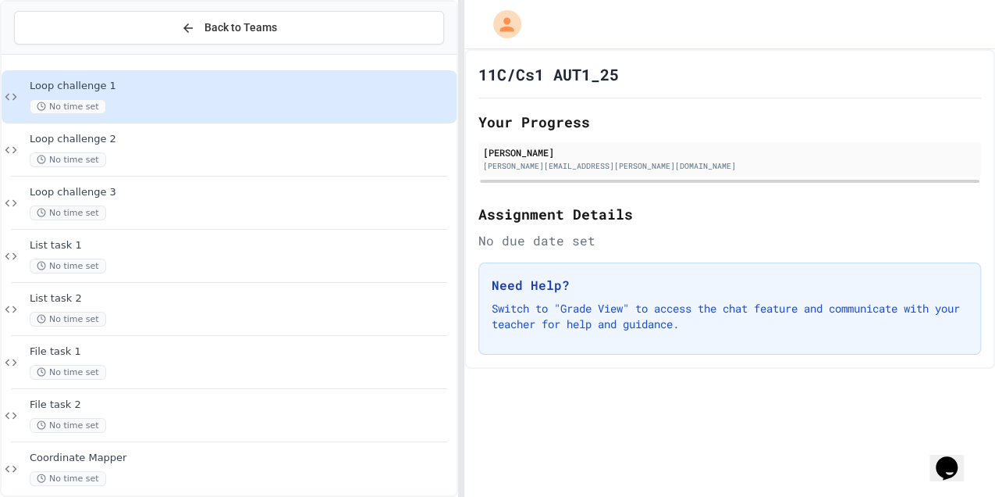
click at [536, 47] on div at bounding box center [730, 24] width 531 height 49
click at [500, 24] on icon "My Account" at bounding box center [508, 23] width 27 height 27
click at [500, 496] on div at bounding box center [497, 497] width 995 height 0
click at [500, 24] on icon "My Account" at bounding box center [508, 24] width 25 height 25
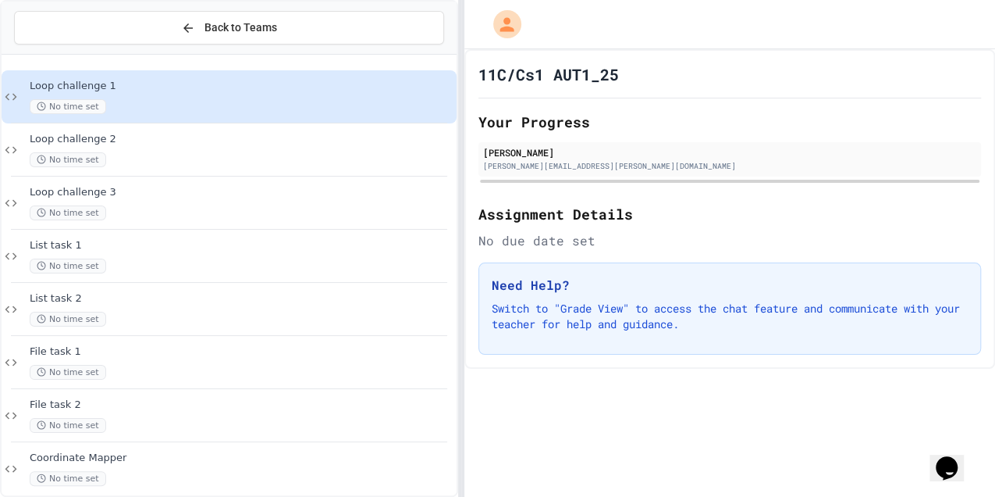
click at [255, 496] on div at bounding box center [497, 497] width 995 height 0
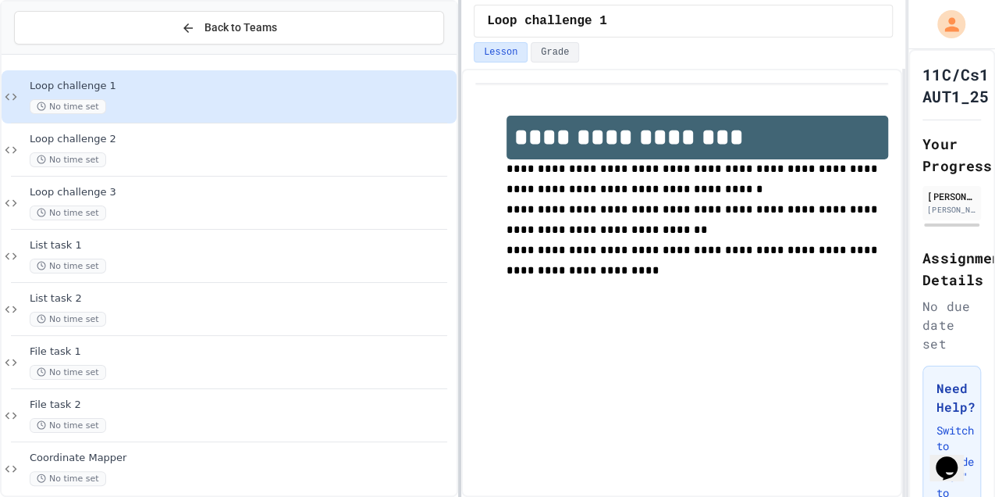
click at [906, 231] on div "**********" at bounding box center [497, 248] width 995 height 497
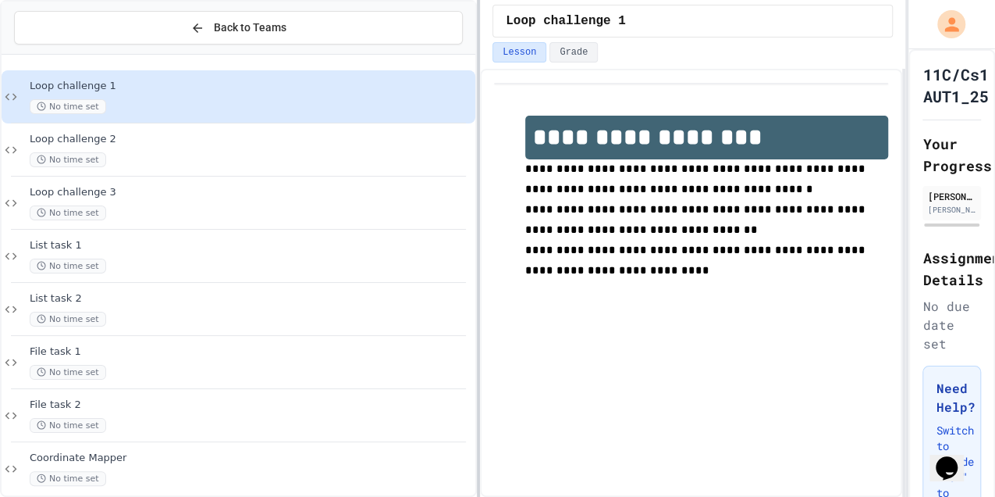
click at [477, 219] on div at bounding box center [478, 248] width 3 height 497
click at [567, 50] on button "Grade" at bounding box center [574, 52] width 48 height 20
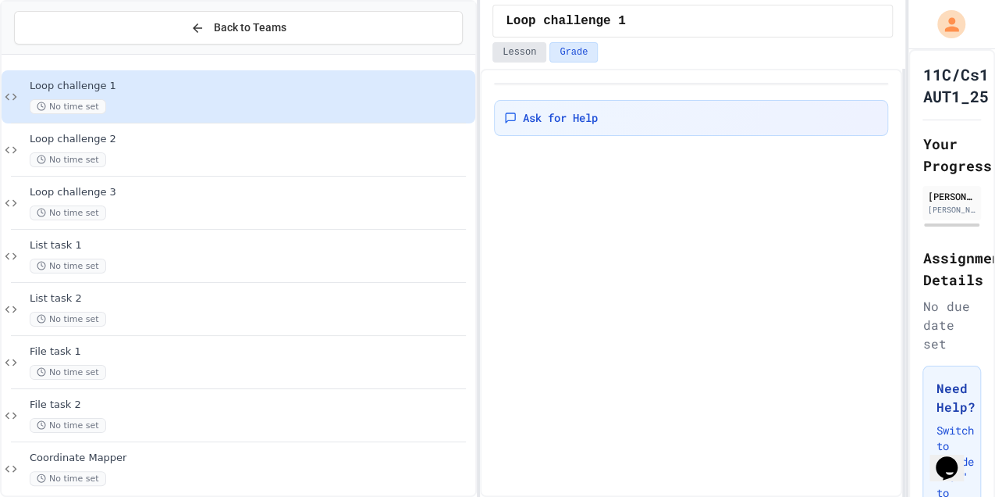
click at [529, 50] on button "Lesson" at bounding box center [520, 52] width 54 height 20
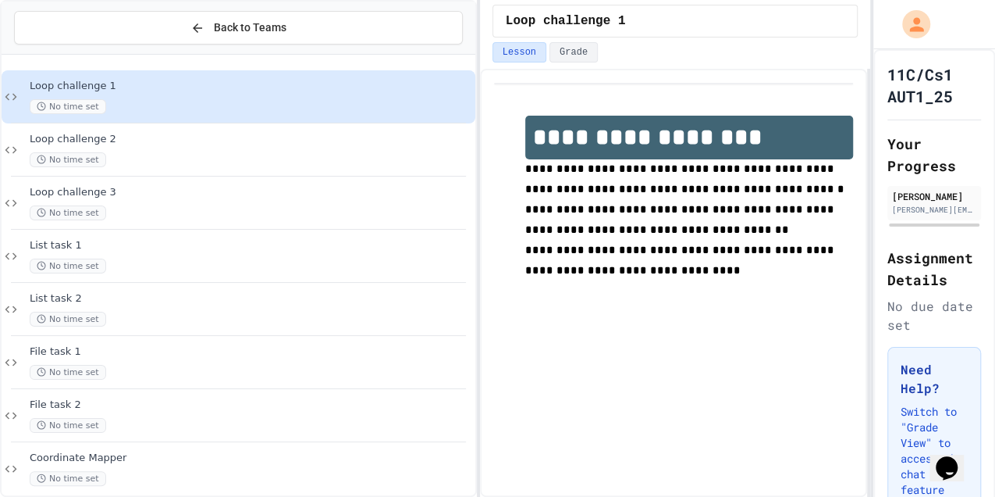
click at [874, 206] on div "**********" at bounding box center [497, 248] width 995 height 497
click at [562, 270] on span "**********" at bounding box center [681, 259] width 312 height 31
click at [579, 287] on p at bounding box center [689, 291] width 328 height 20
click at [92, 195] on span "Loop challenge 3" at bounding box center [251, 192] width 443 height 13
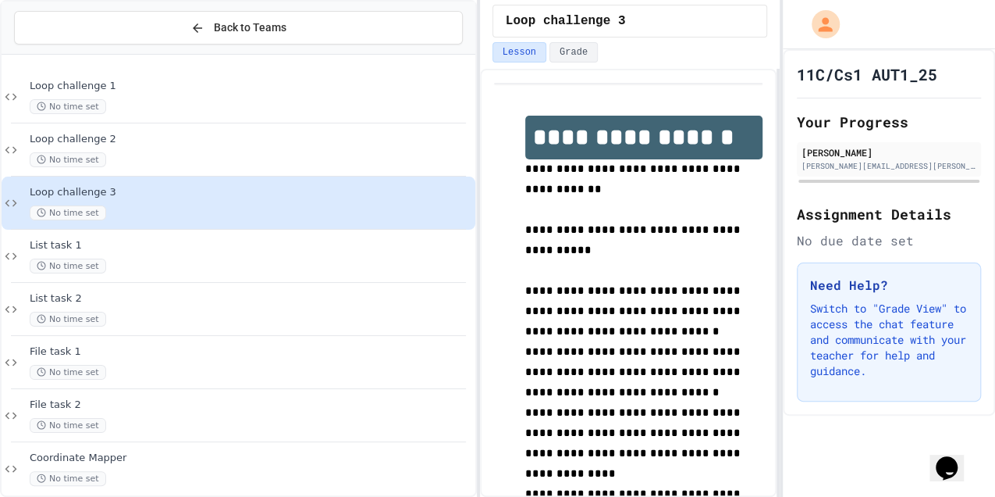
click at [784, 166] on div "**********" at bounding box center [497, 248] width 995 height 497
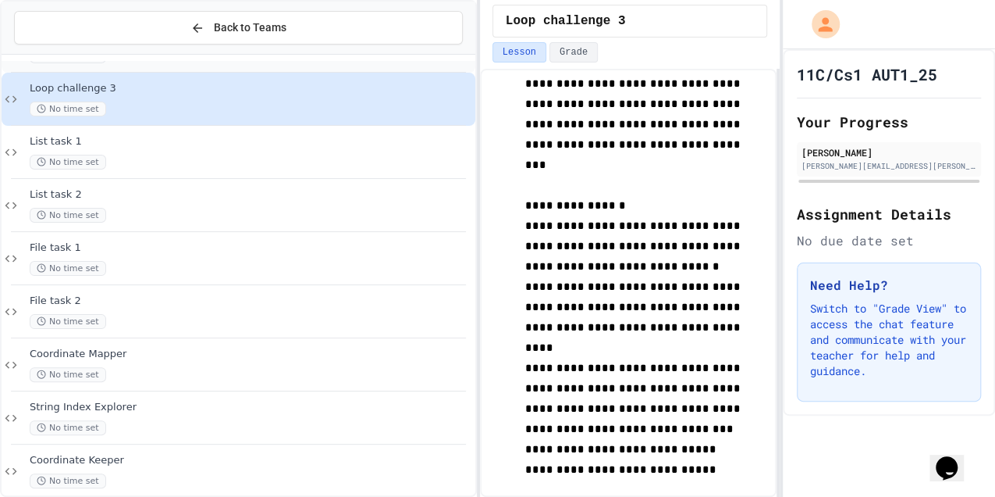
scroll to position [208, 0]
